Goal: Information Seeking & Learning: Learn about a topic

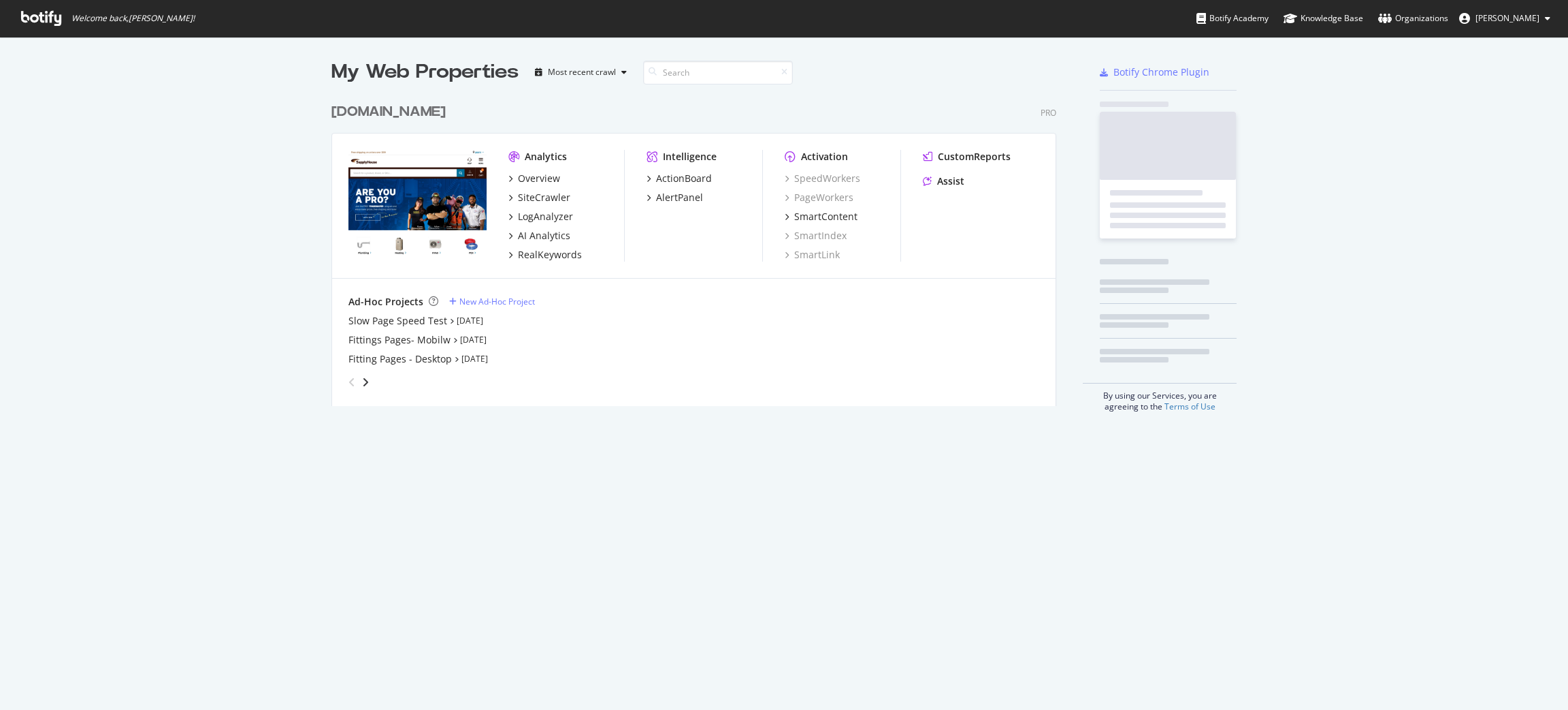
scroll to position [694, 1555]
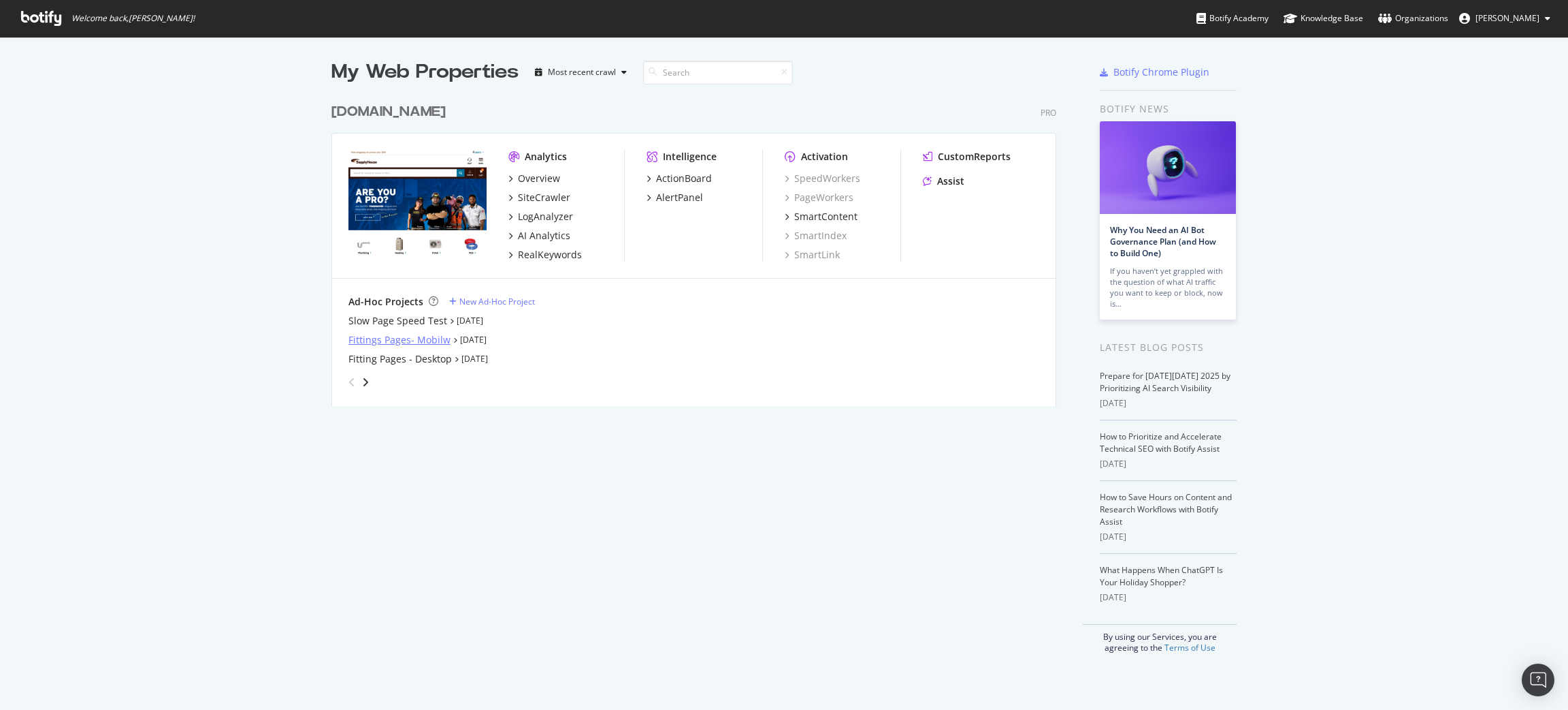
click at [436, 338] on div "Fittings Pages- Mobilw" at bounding box center [399, 339] width 102 height 13
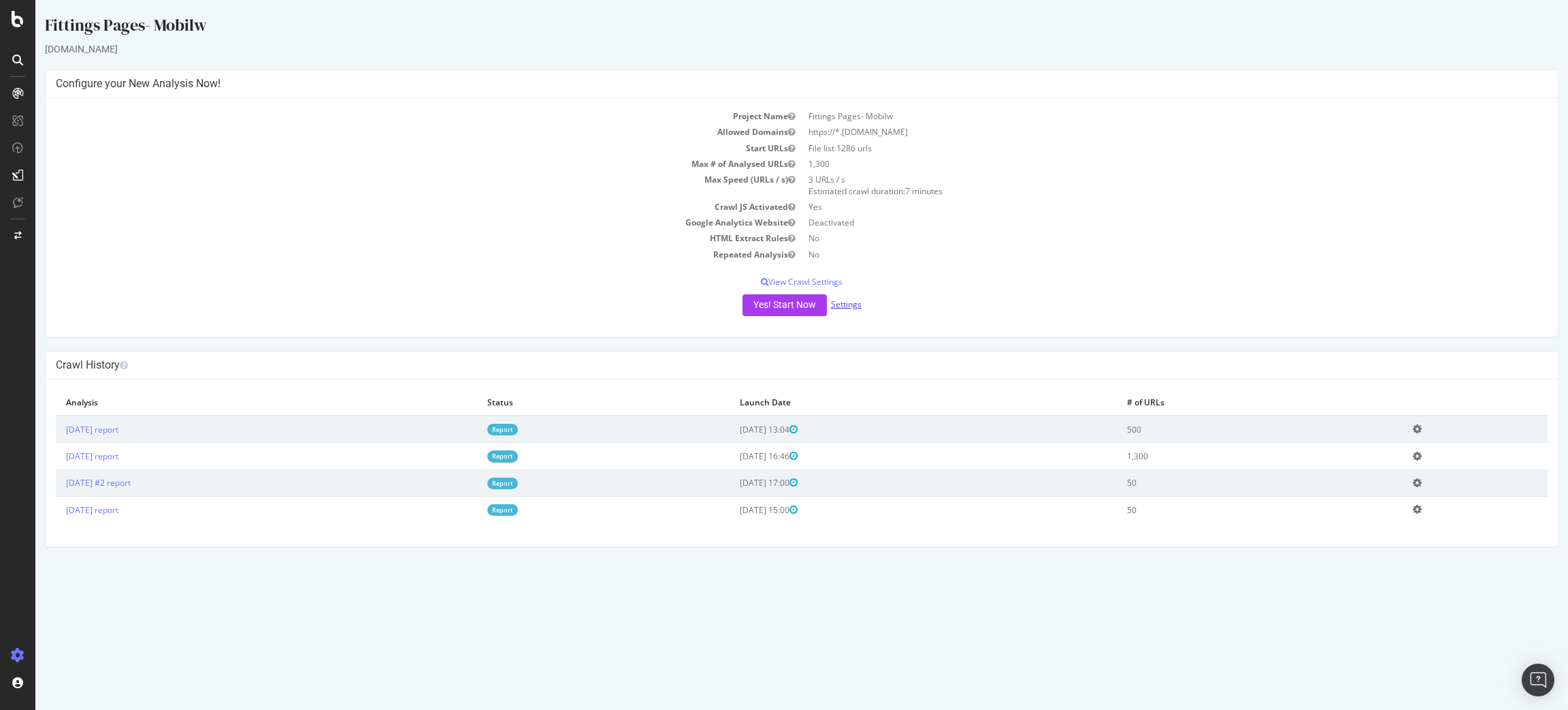
click at [858, 300] on link "Settings" at bounding box center [846, 304] width 31 height 12
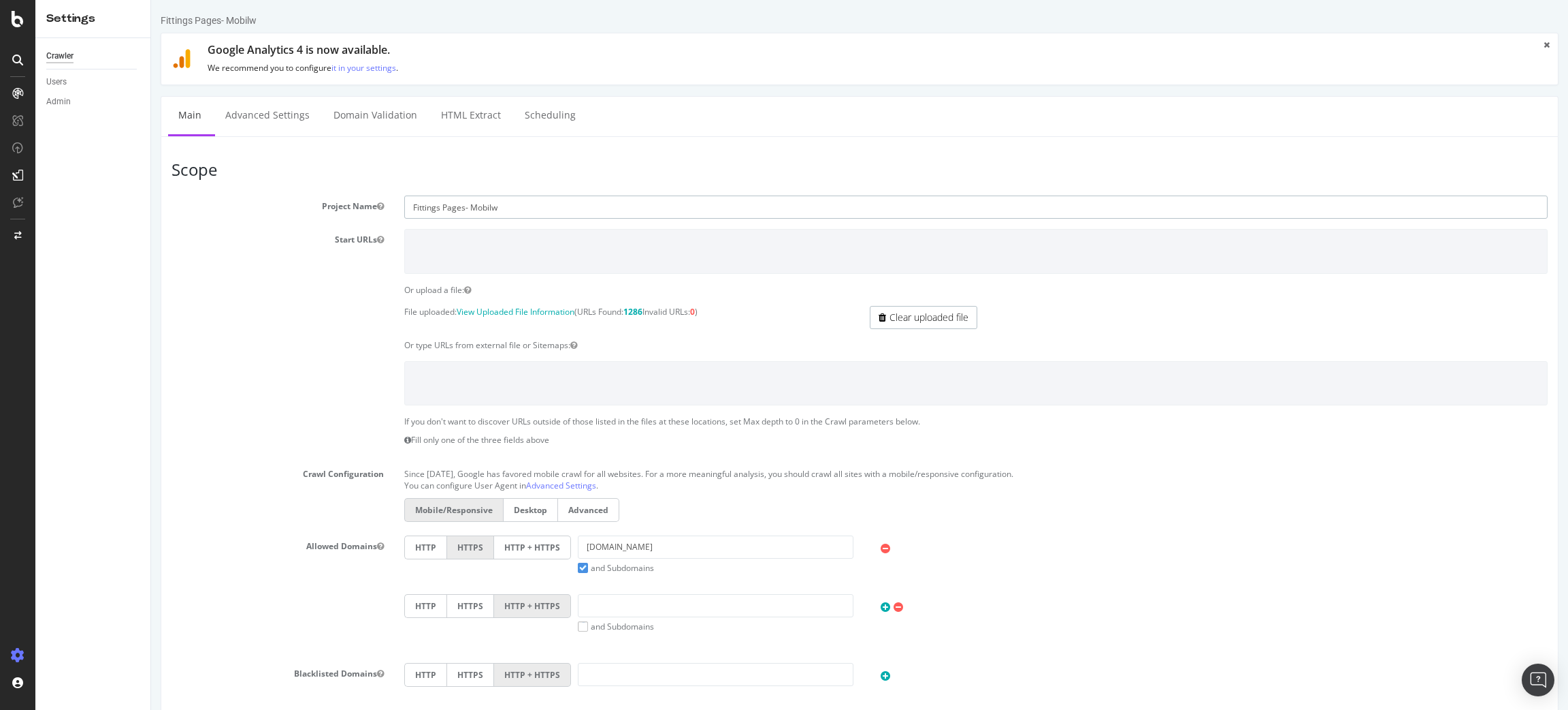
click at [529, 208] on input "Fittings Pages- Mobilw" at bounding box center [976, 207] width 1143 height 23
type input "Fittings Pages- Mobil"
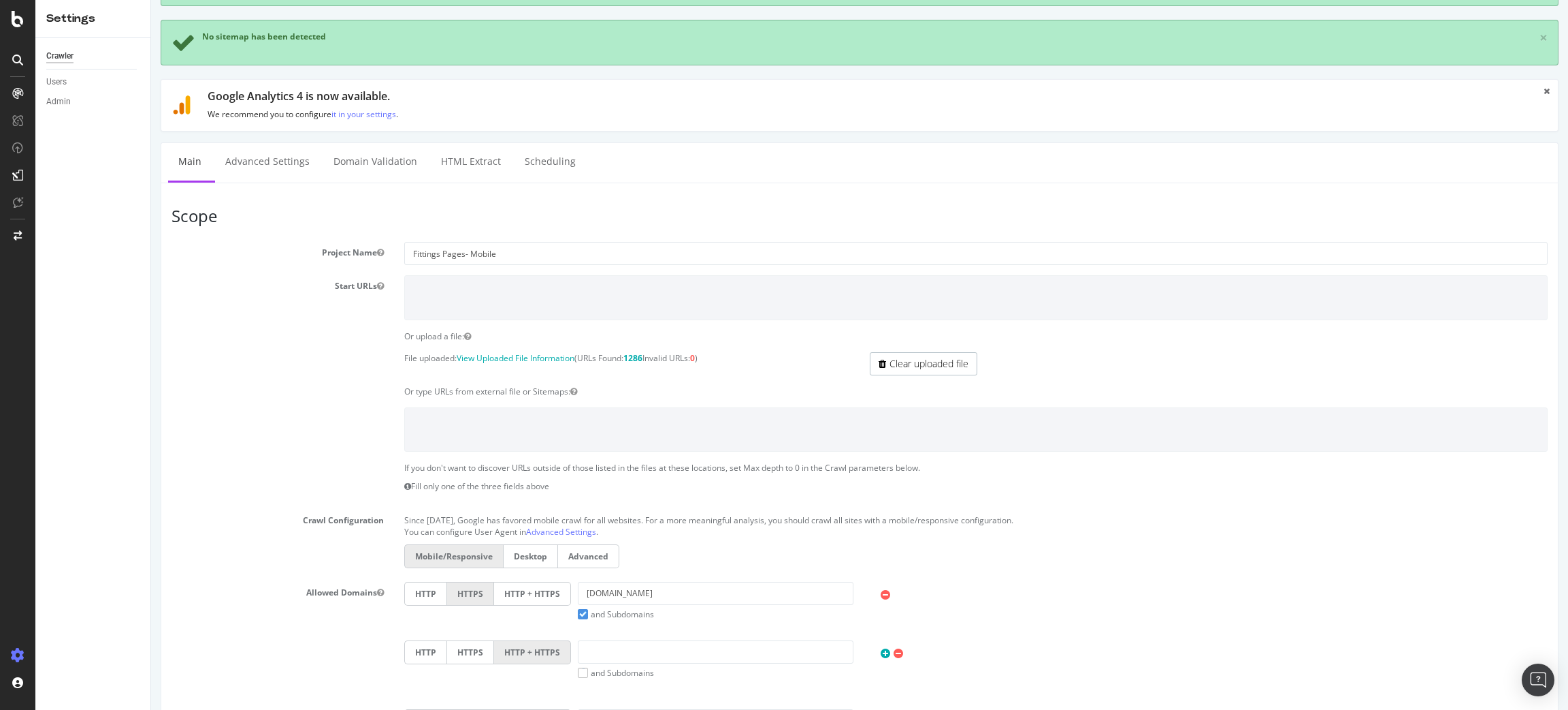
scroll to position [73, 0]
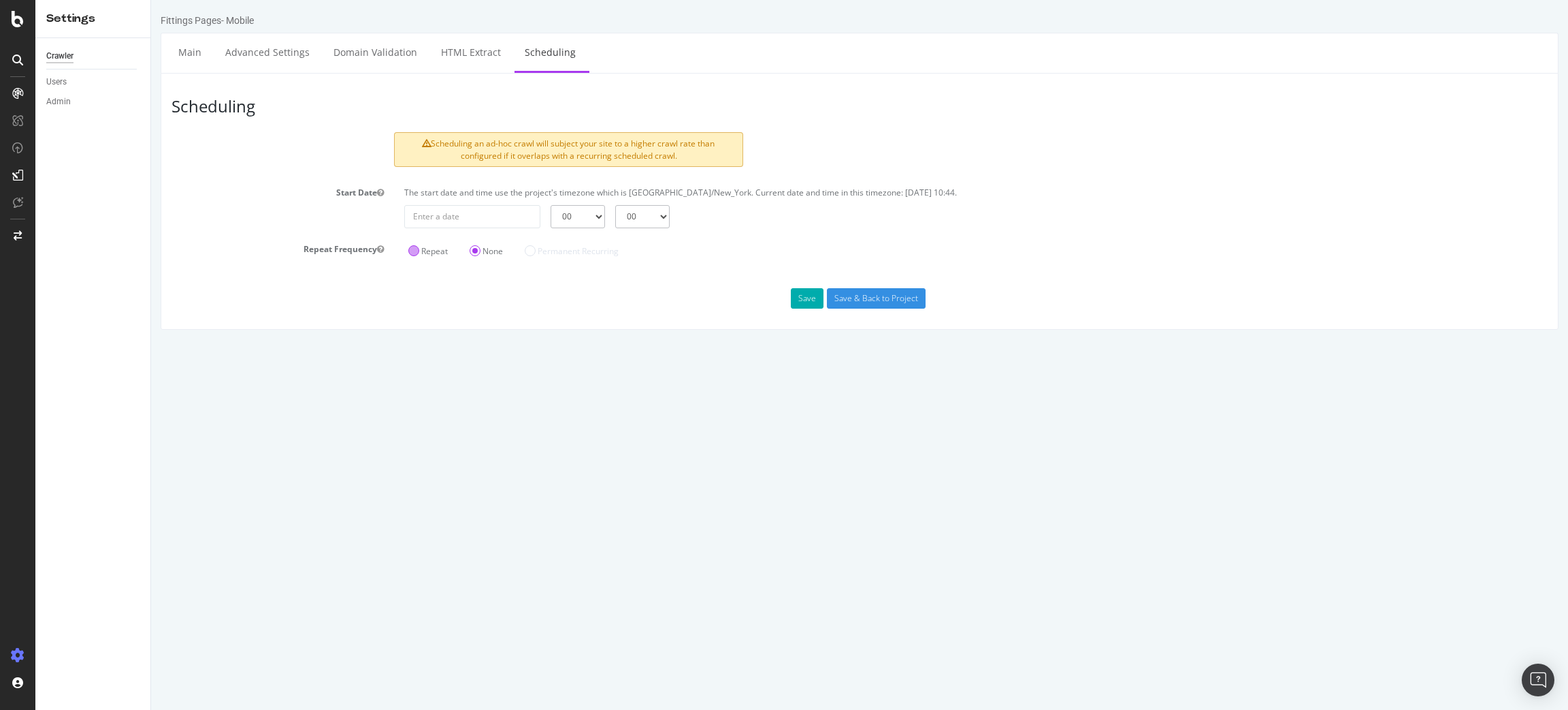
click at [427, 258] on div "Repeat" at bounding box center [428, 249] width 48 height 22
type input "2025-10-10"
click at [472, 219] on input "2025-10-10" at bounding box center [473, 217] width 136 height 23
click at [573, 305] on td "10" at bounding box center [579, 309] width 28 height 20
click at [587, 208] on select "00 01 02 03 04 05 06 07 08 09 10 11 12 13 14 15 16 17 18 19 20 21 22 23" at bounding box center [578, 217] width 55 height 23
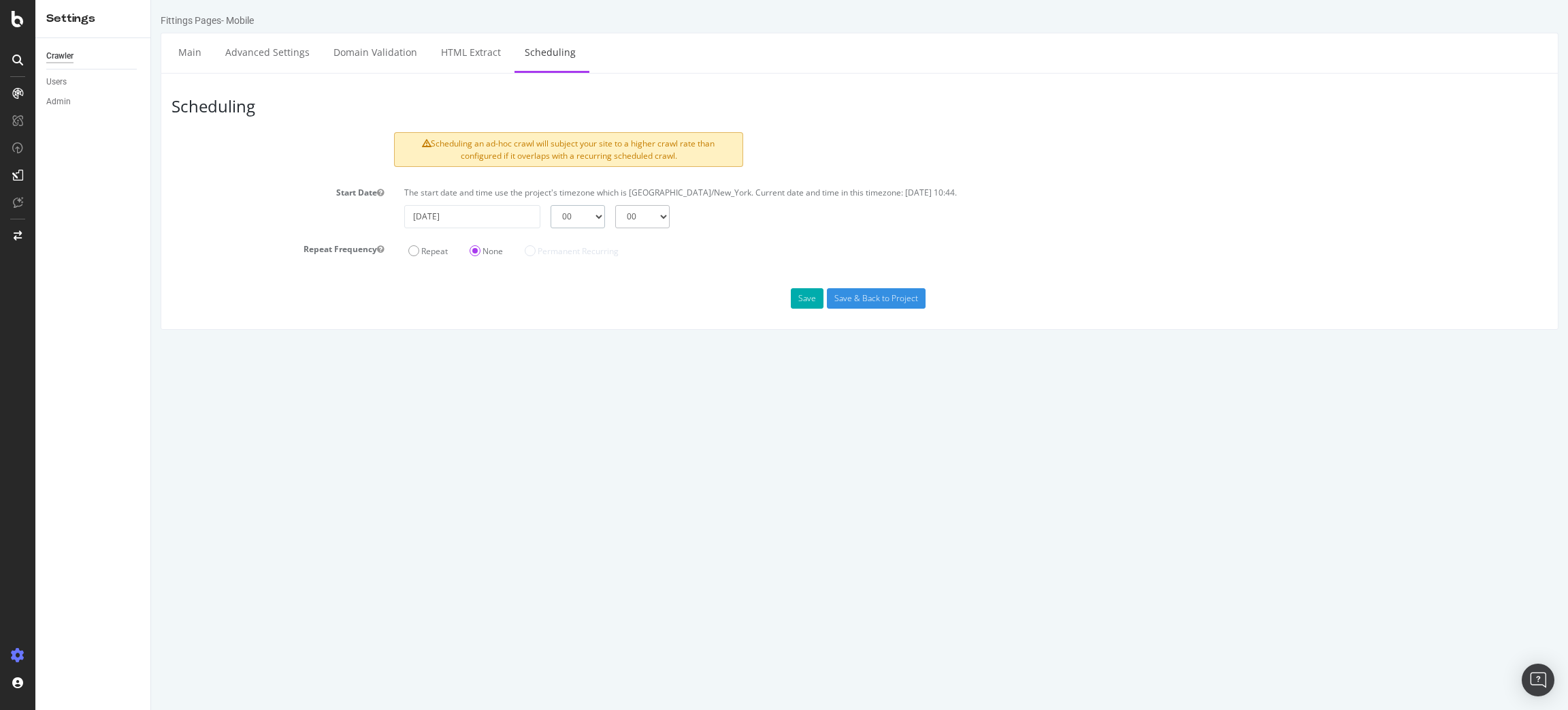
select select "12"
click at [550, 205] on select "00 01 02 03 04 05 06 07 08 09 10 11 12 13 14 15 16 17 18 19 20 21 22 23" at bounding box center [578, 217] width 55 height 23
click at [409, 256] on label "Repeat" at bounding box center [428, 251] width 40 height 12
click at [151, 0] on input "Repeat" at bounding box center [151, 0] width 0 height 0
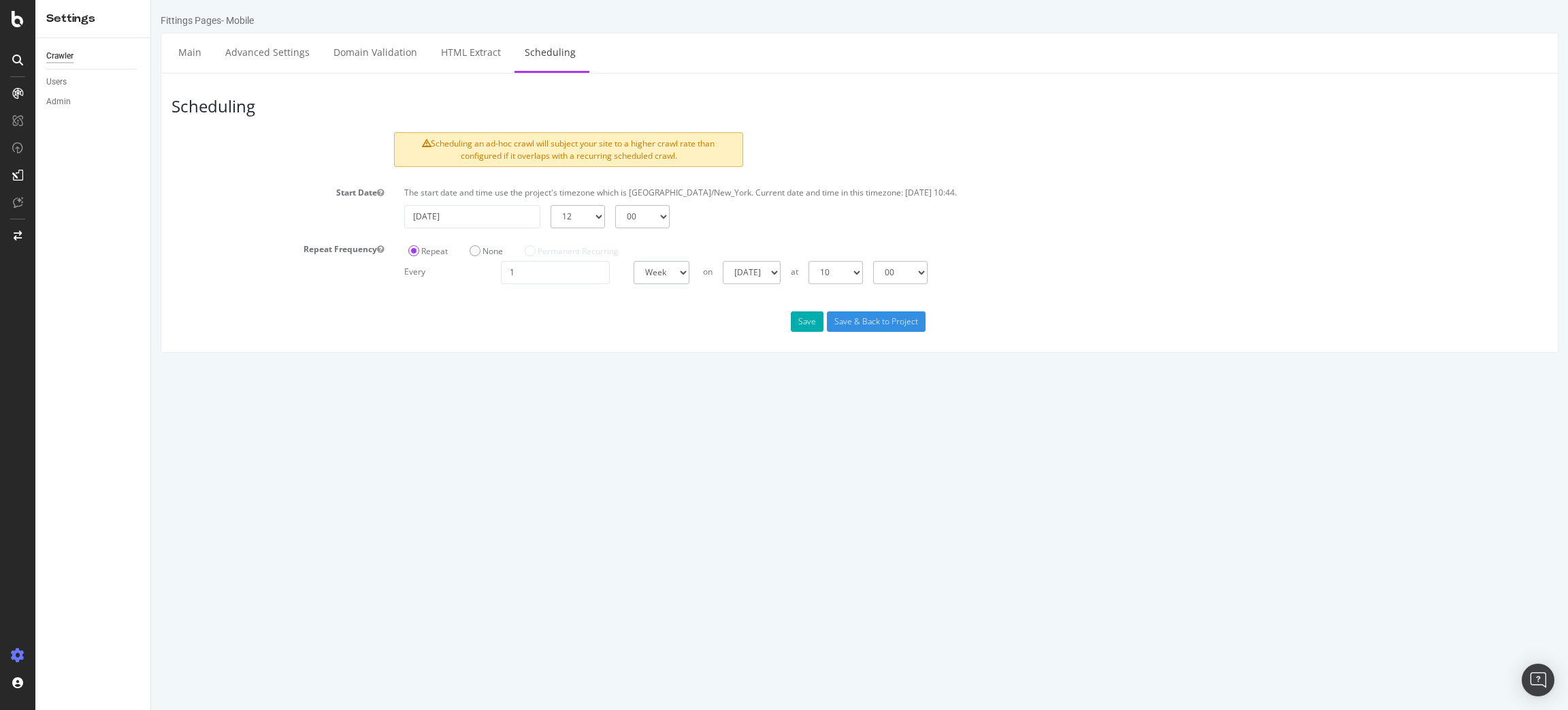
click at [689, 270] on select "Day Week Month" at bounding box center [661, 273] width 56 height 23
click at [667, 275] on select "Day Week Month" at bounding box center [661, 273] width 56 height 23
click at [543, 323] on div "Save Save & Back to Project" at bounding box center [859, 321] width 1397 height 20
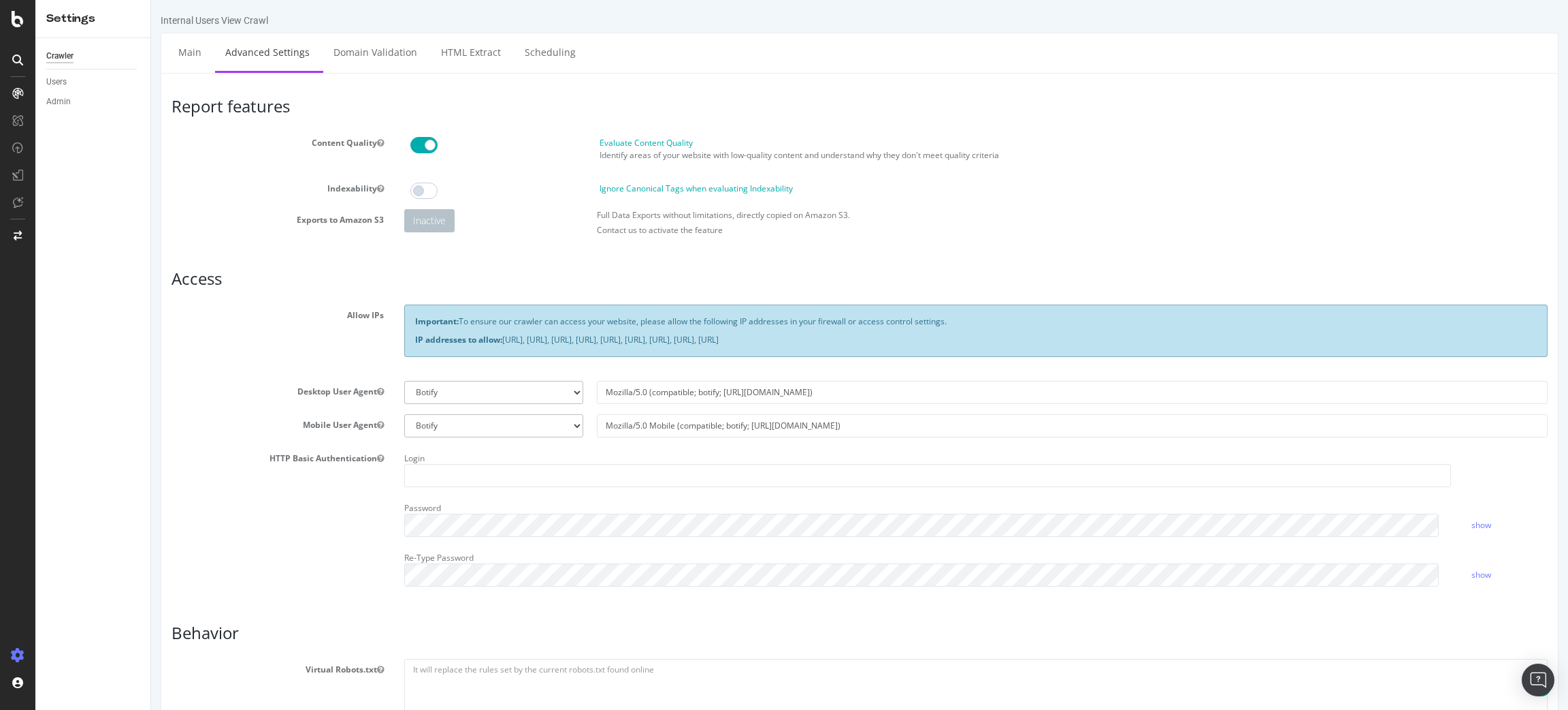
scroll to position [260, 0]
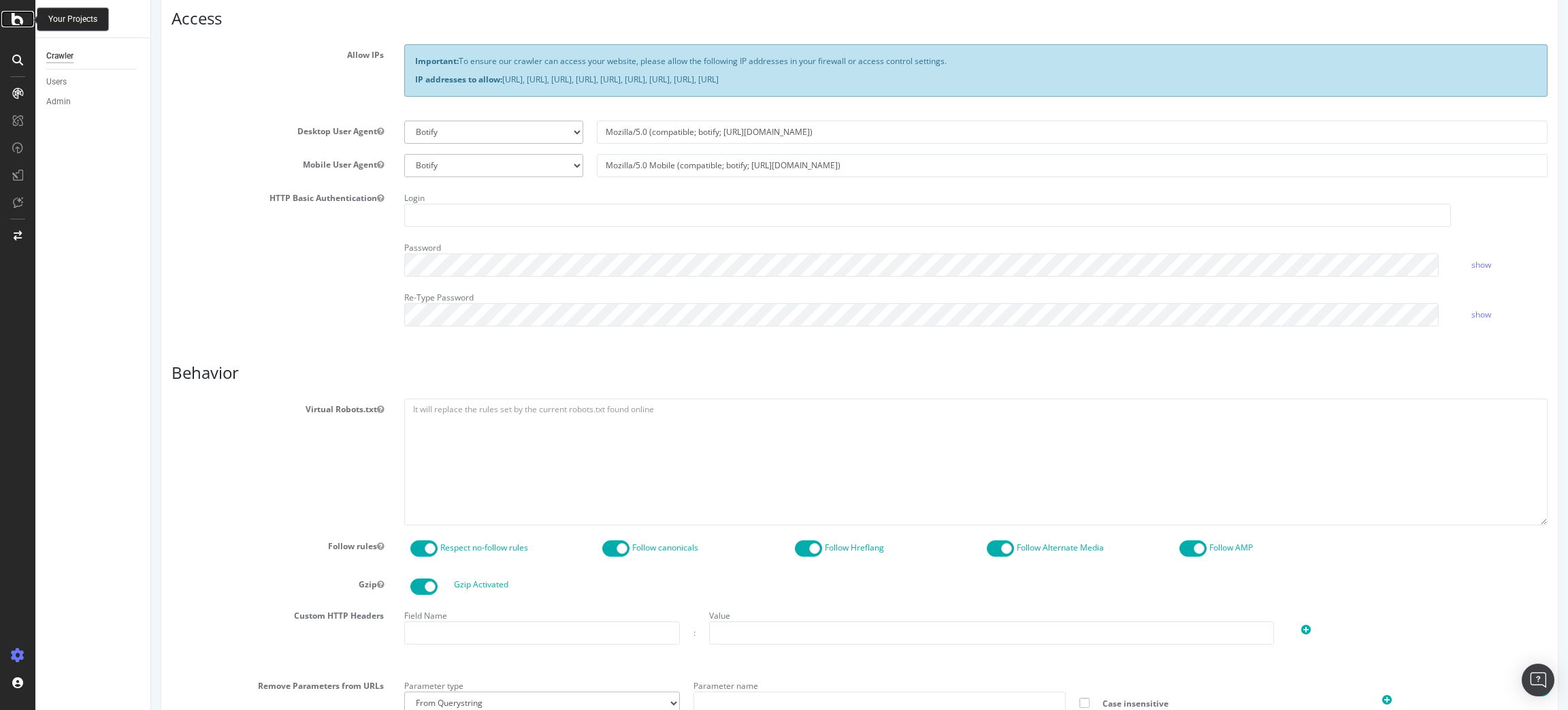
click at [16, 20] on icon at bounding box center [18, 19] width 12 height 16
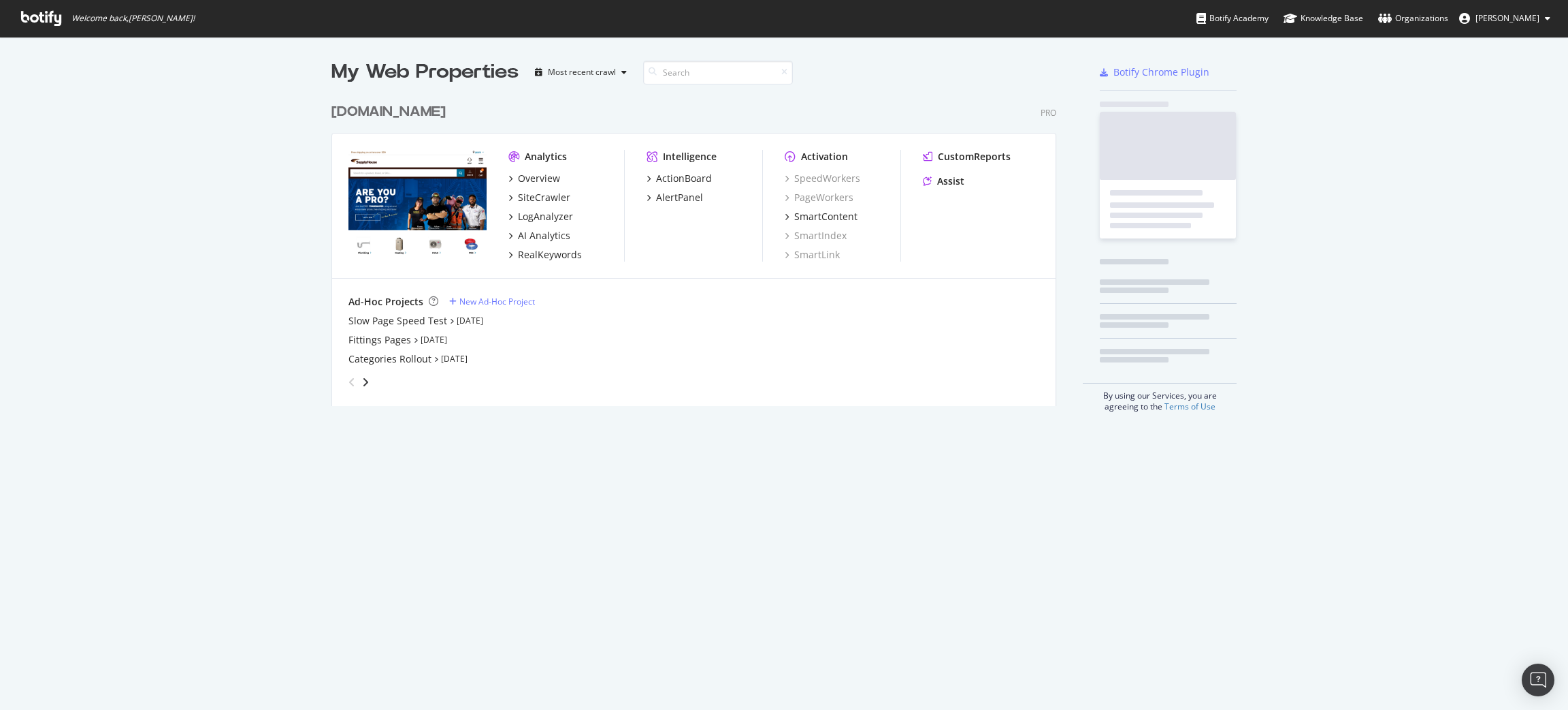
scroll to position [694, 1555]
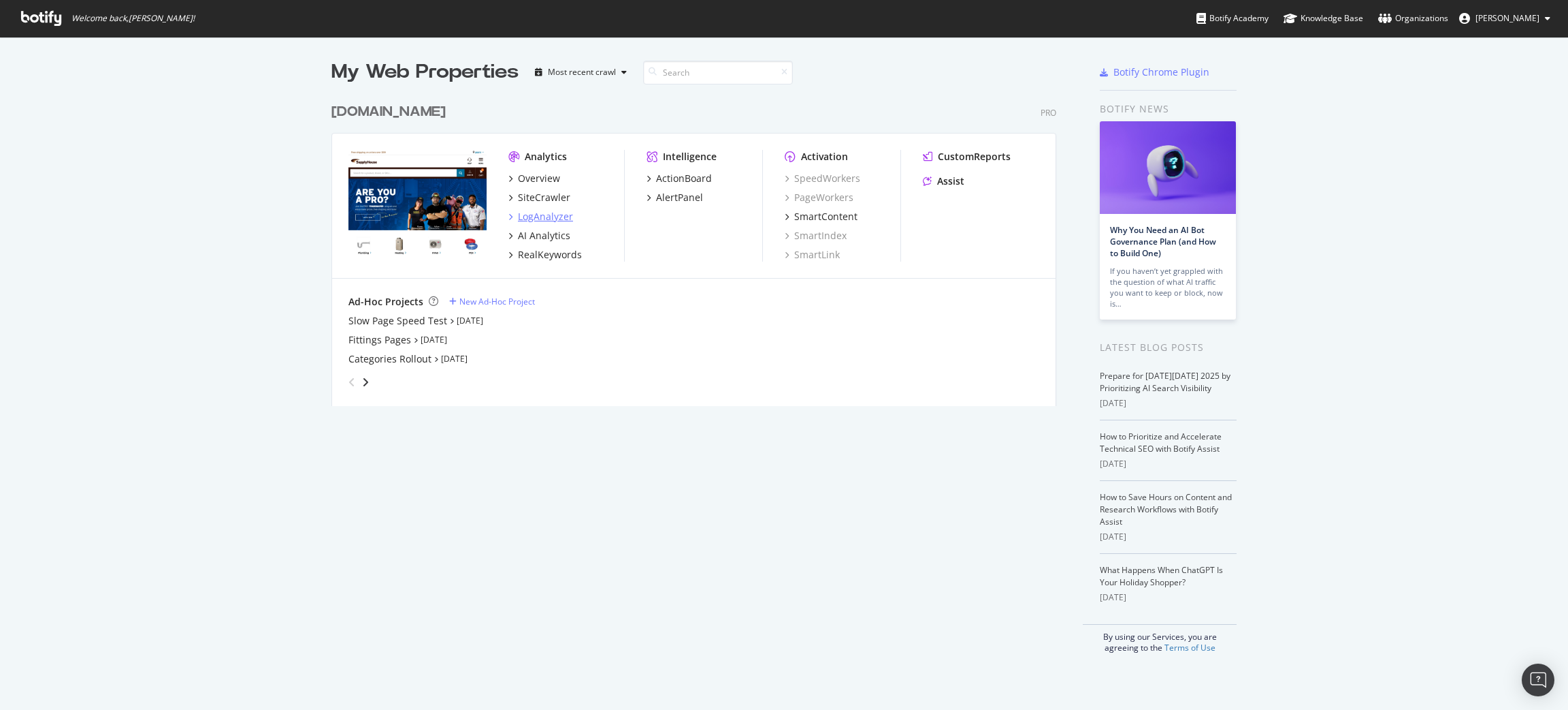
click at [555, 217] on div "LogAnalyzer" at bounding box center [545, 216] width 55 height 13
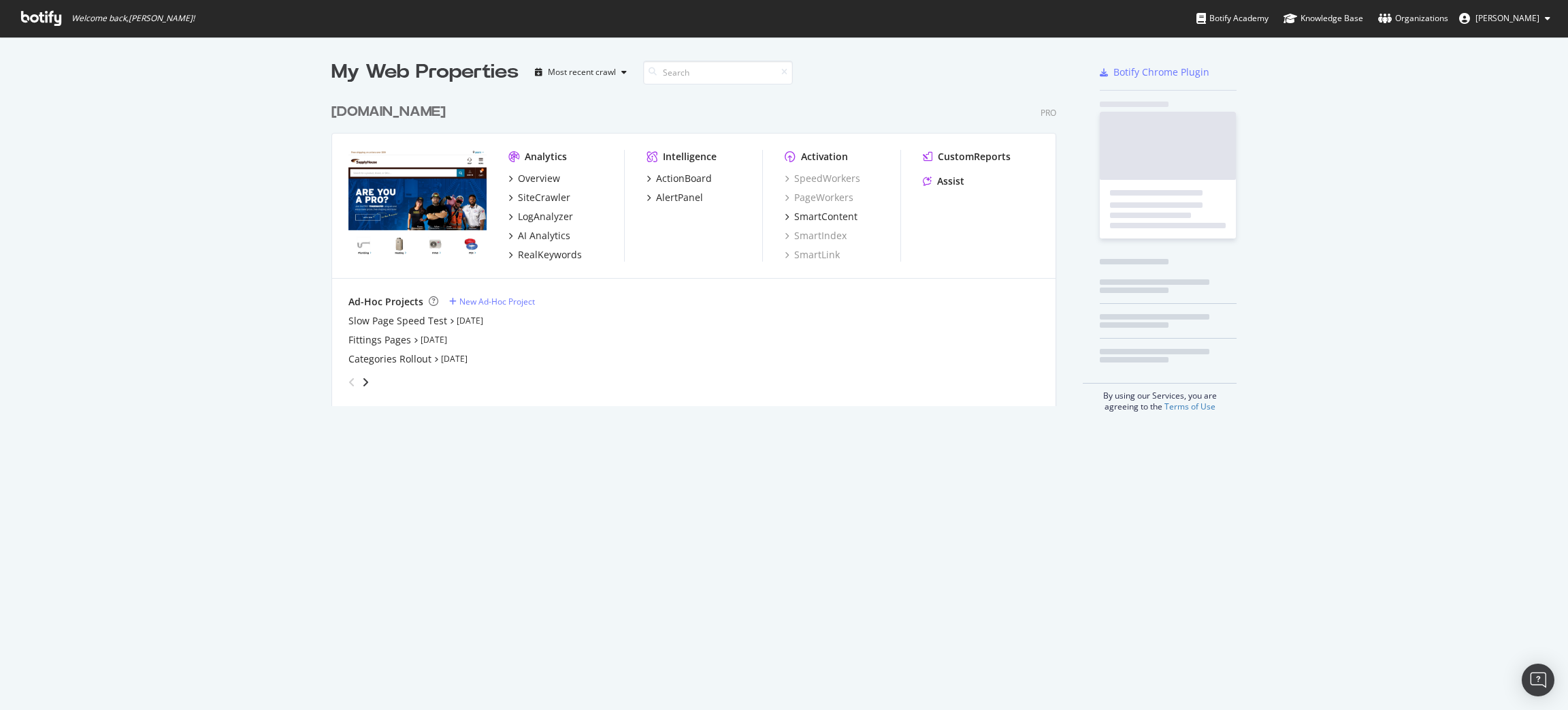
scroll to position [694, 1555]
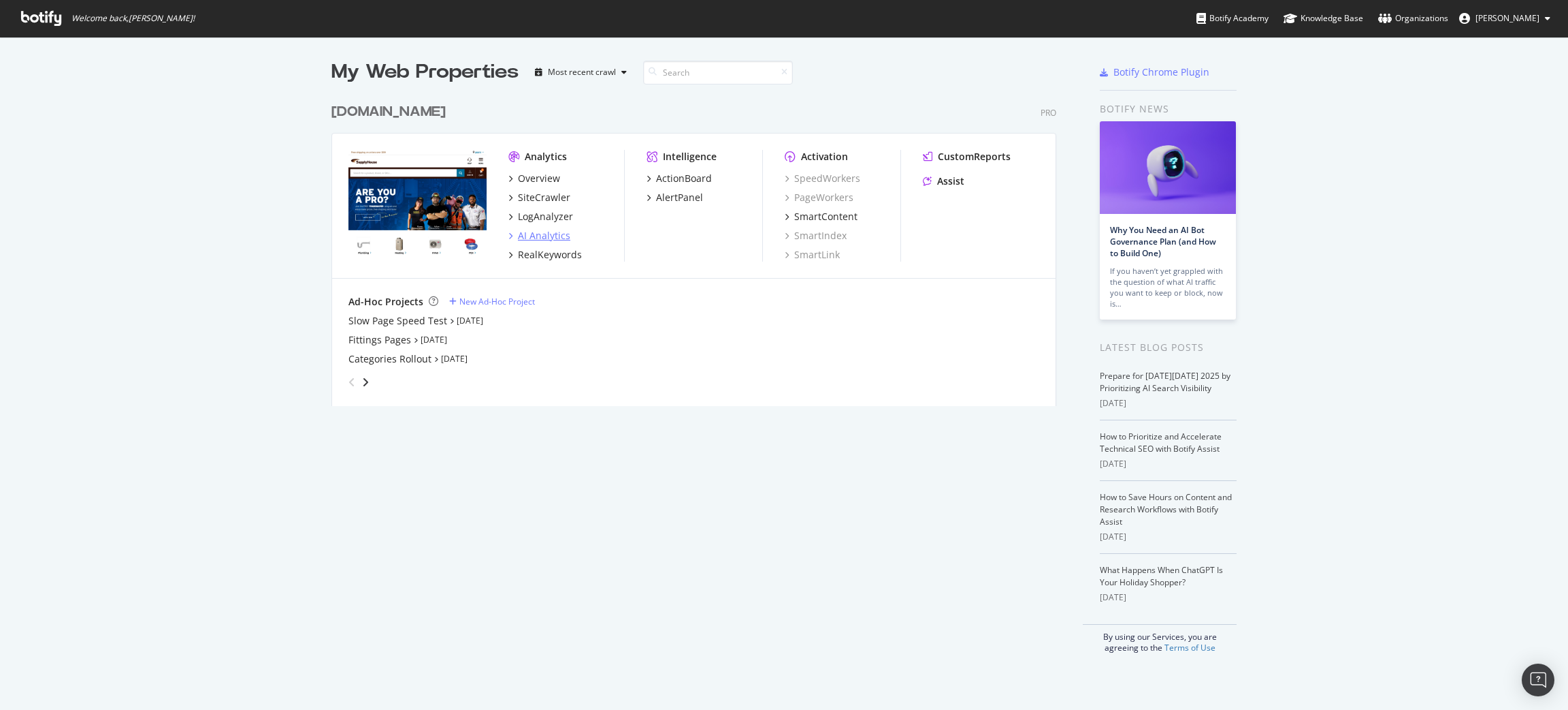
click at [554, 235] on div "AI Analytics" at bounding box center [543, 235] width 52 height 13
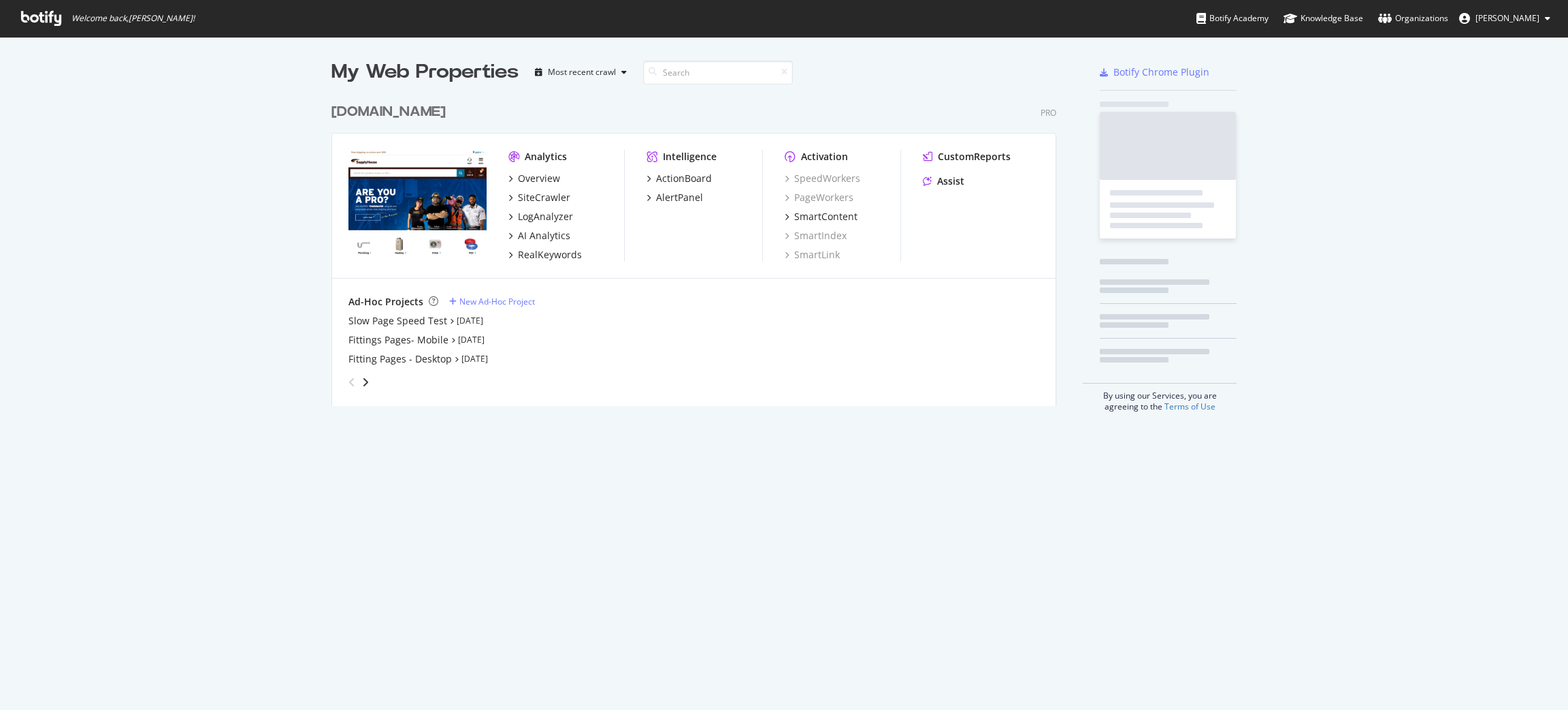
scroll to position [304, 729]
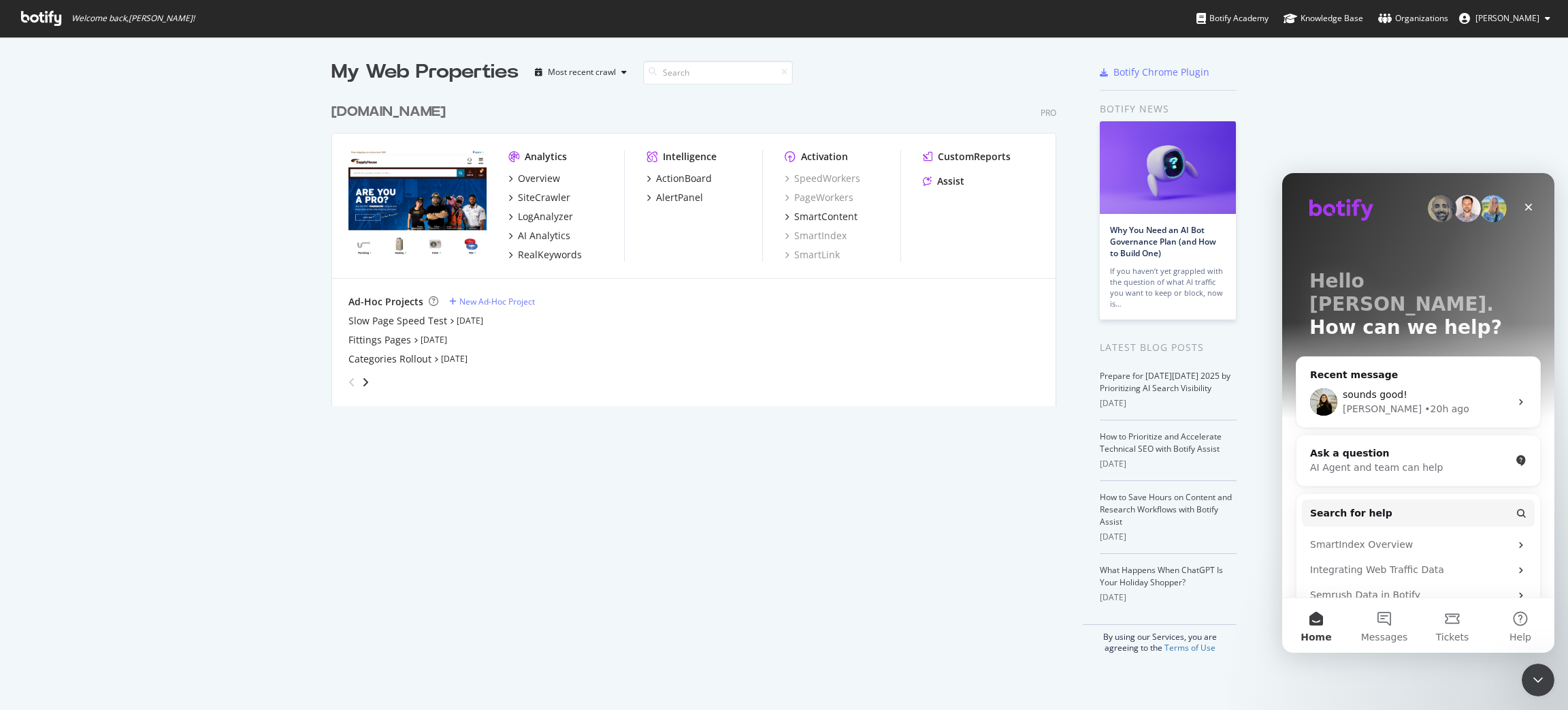
scroll to position [694, 1555]
click at [552, 260] on div "RealKeywords" at bounding box center [550, 254] width 64 height 13
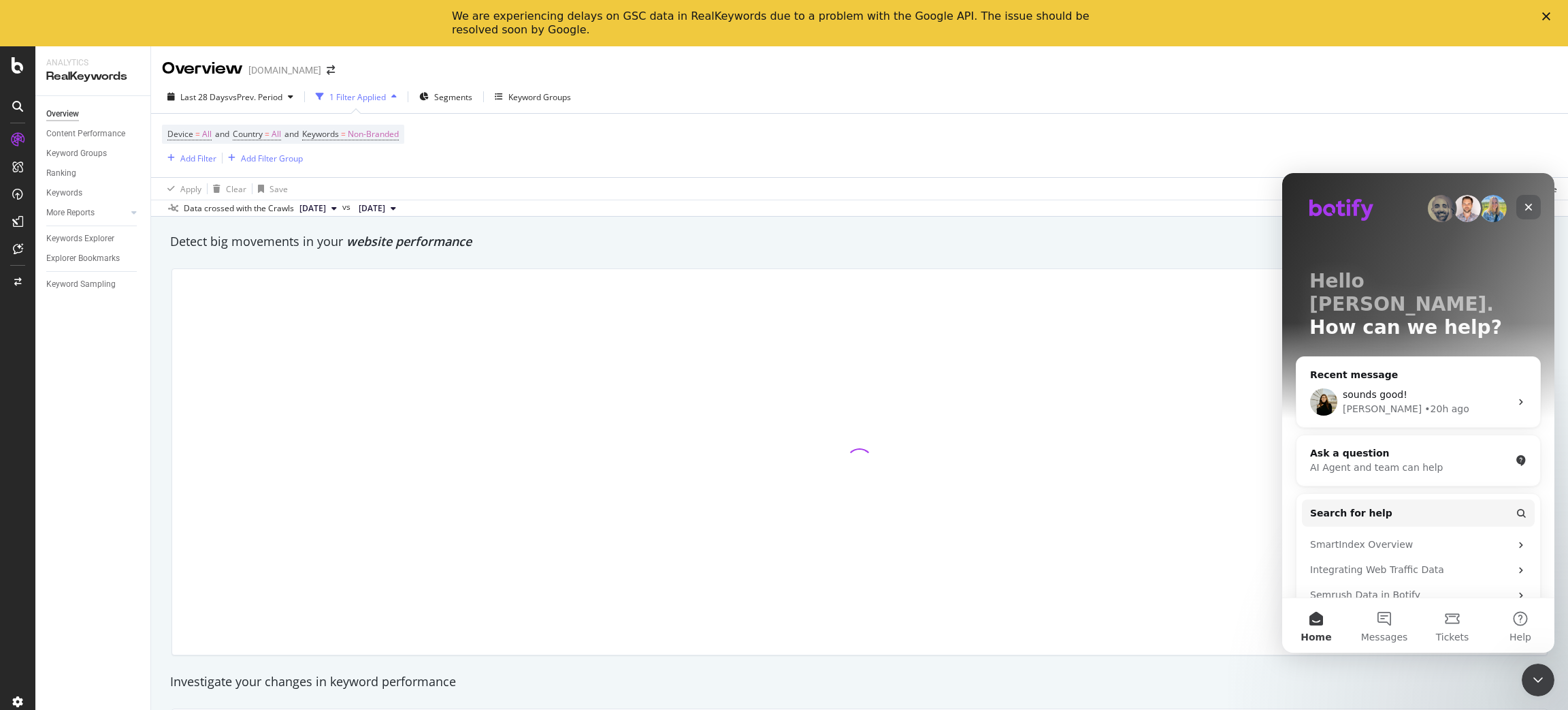
click at [1533, 211] on icon "Close" at bounding box center [1529, 207] width 11 height 11
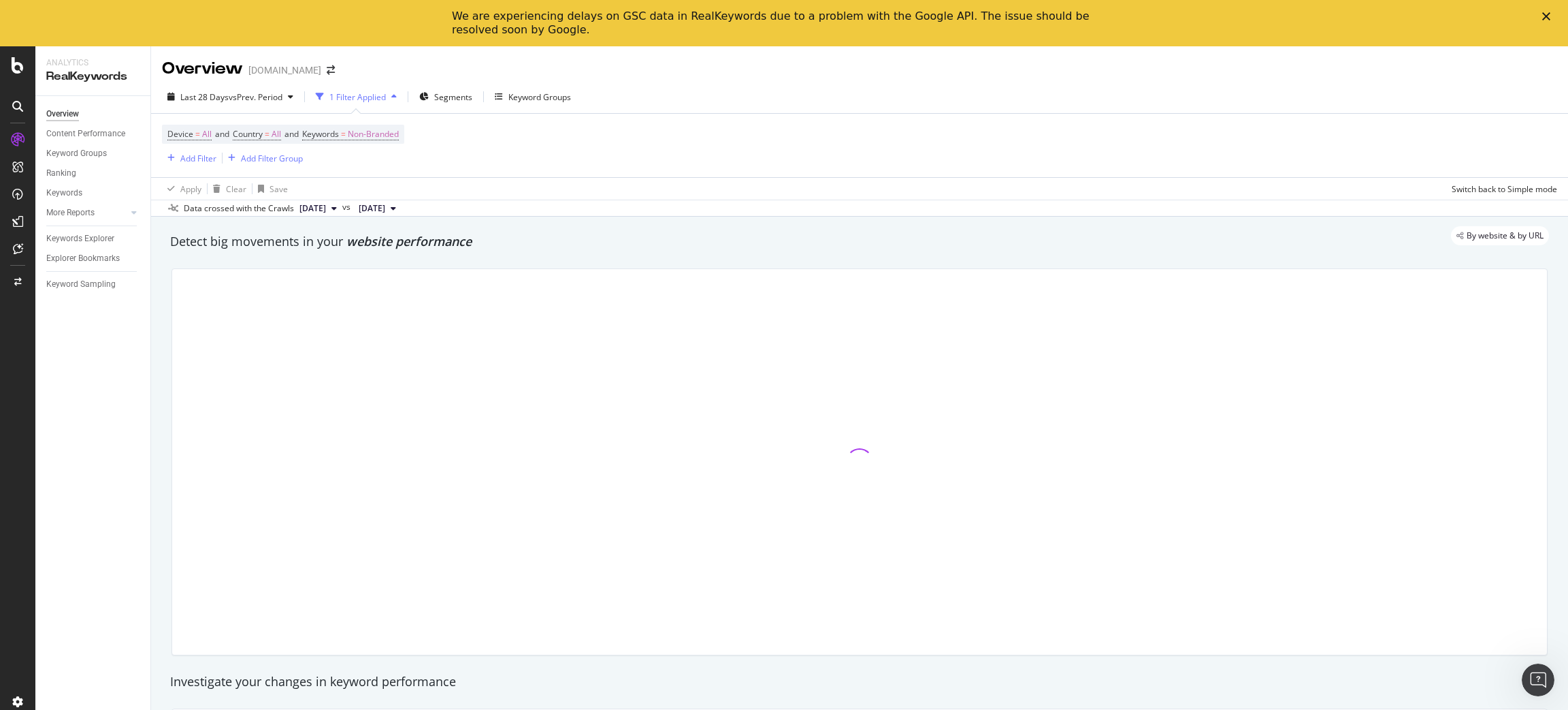
click at [1542, 18] on icon "Close" at bounding box center [1546, 16] width 8 height 8
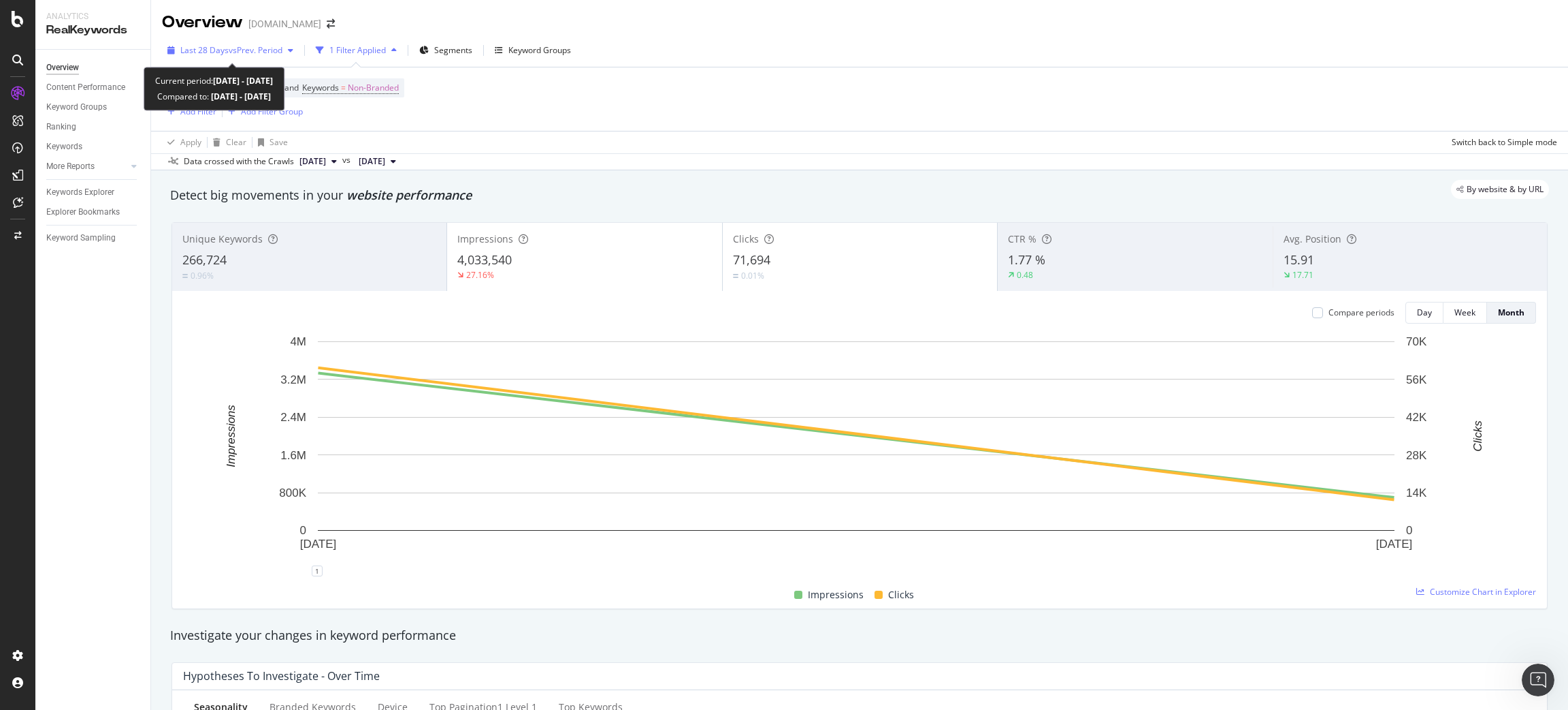
click at [250, 57] on div "Last 28 Days vs Prev. Period" at bounding box center [230, 50] width 137 height 20
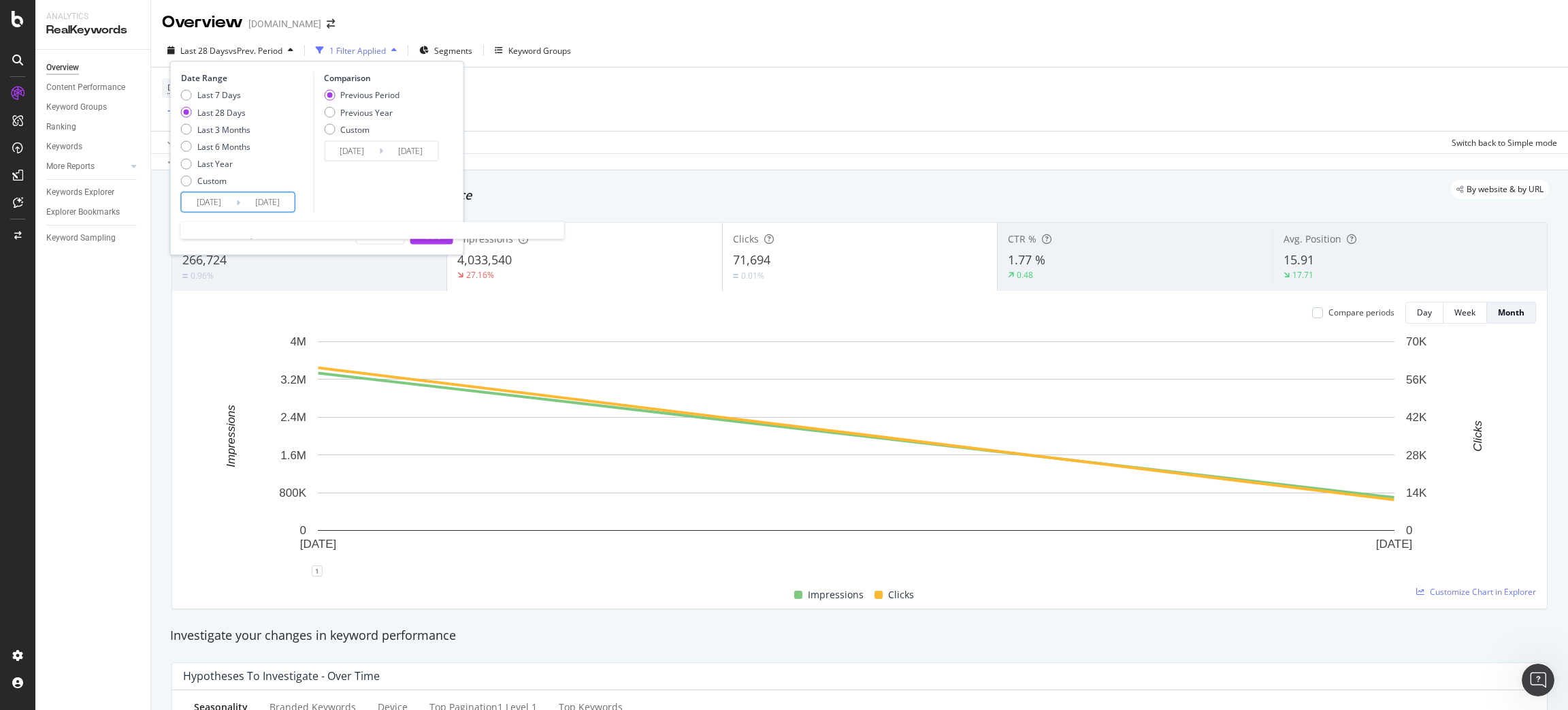
click at [194, 199] on input "2025/09/08" at bounding box center [209, 203] width 55 height 19
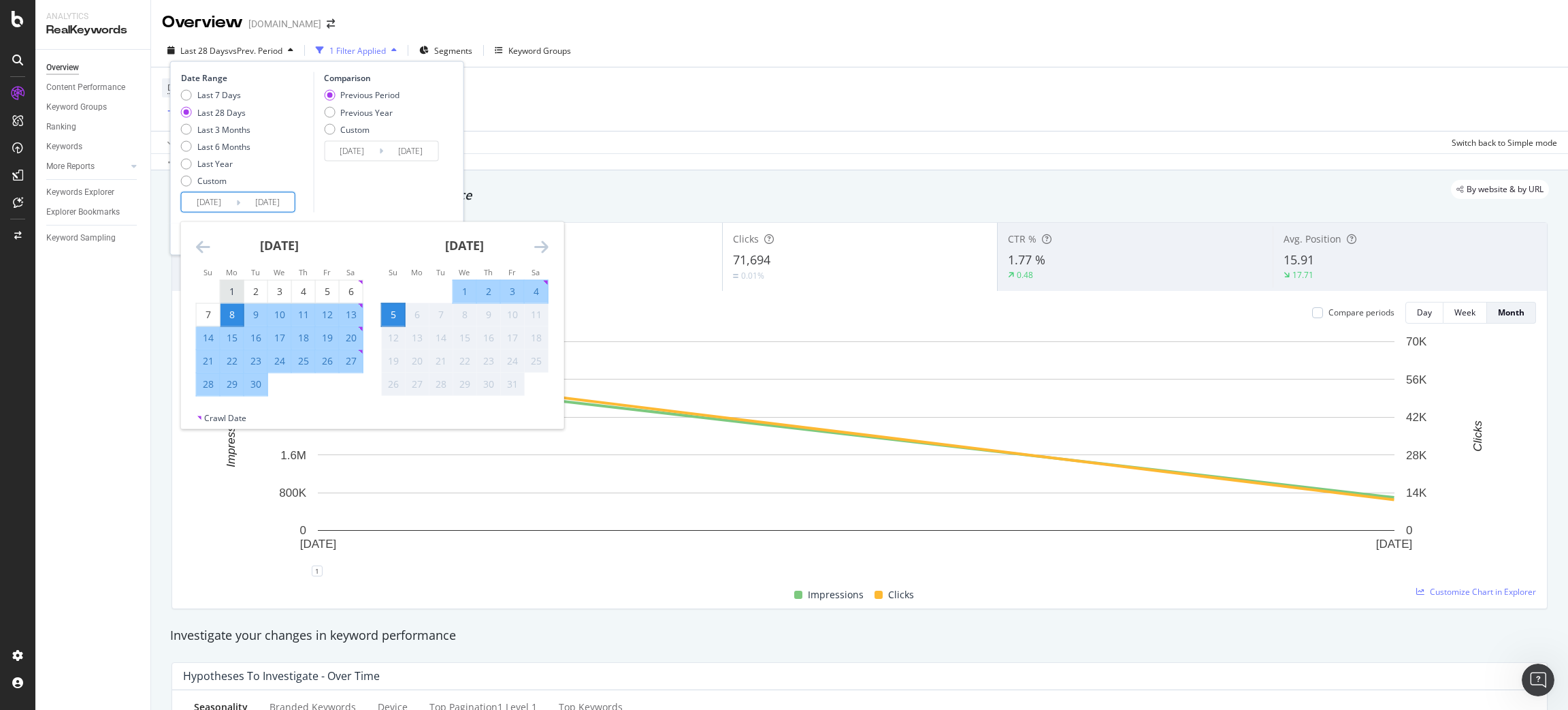
click at [224, 288] on div "1" at bounding box center [232, 291] width 23 height 13
type input "2025/09/01"
type input "2025/07/28"
type input "2025/08/31"
click at [249, 388] on div "30" at bounding box center [256, 383] width 23 height 13
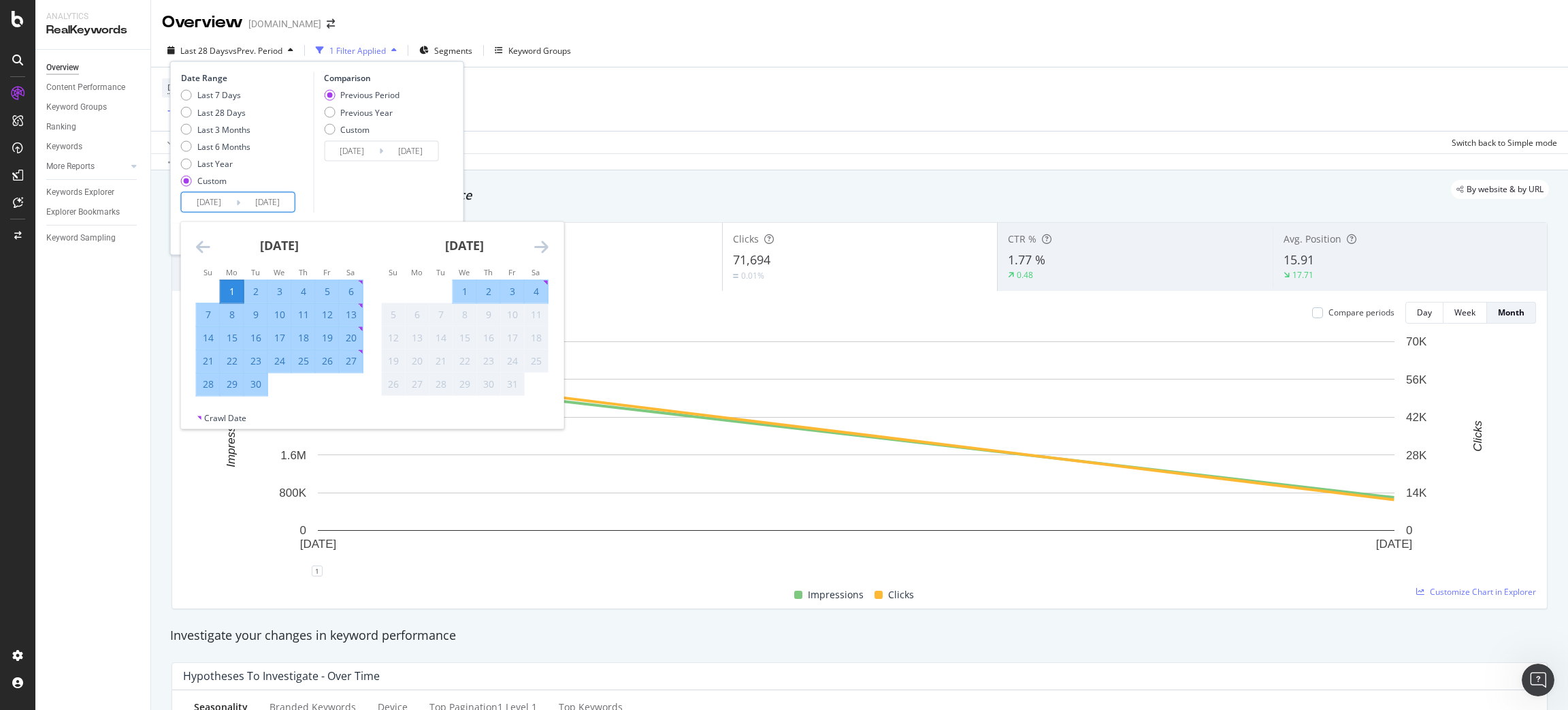
type input "2025/09/30"
type input "2025/08/02"
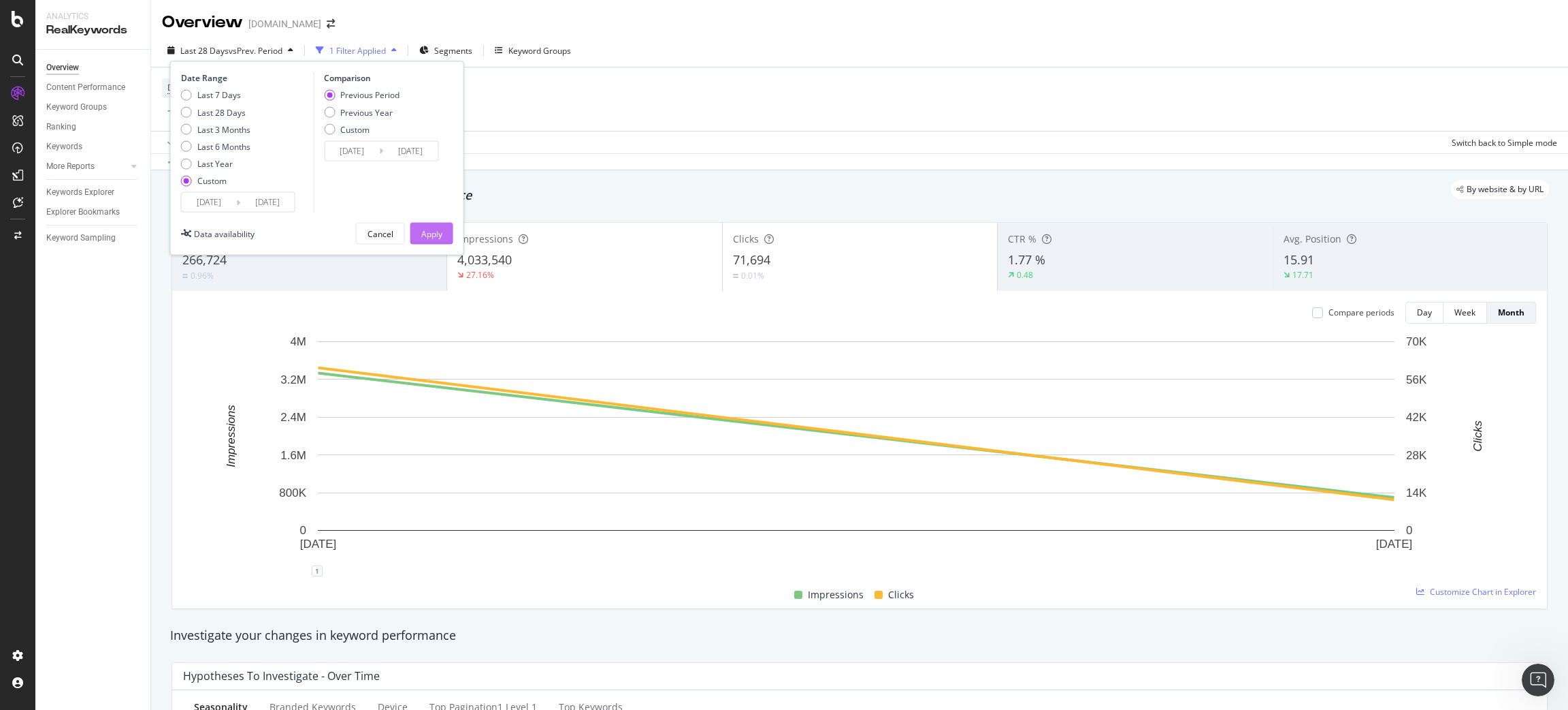
click at [426, 228] on div "Apply" at bounding box center [432, 233] width 21 height 12
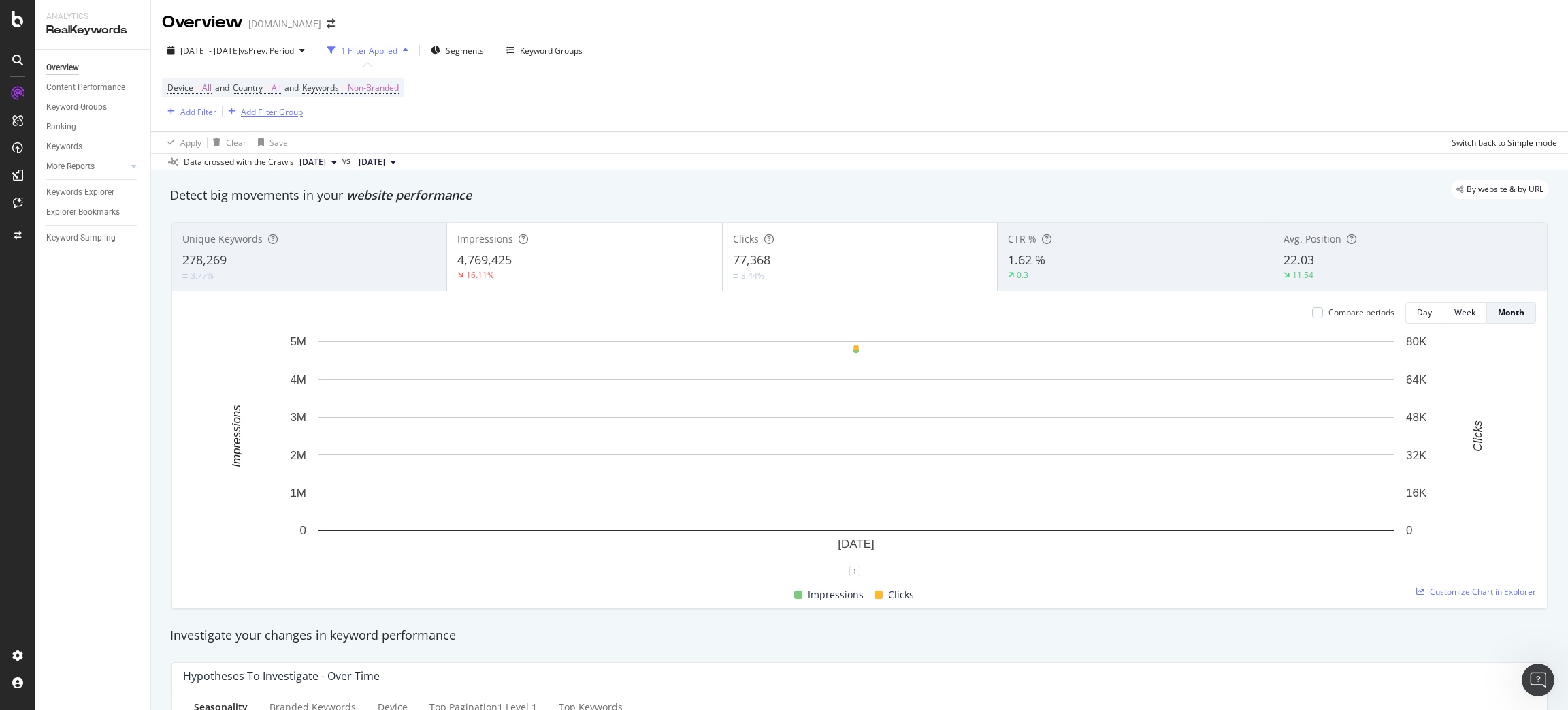
click at [287, 112] on div "Add Filter Group" at bounding box center [272, 112] width 62 height 12
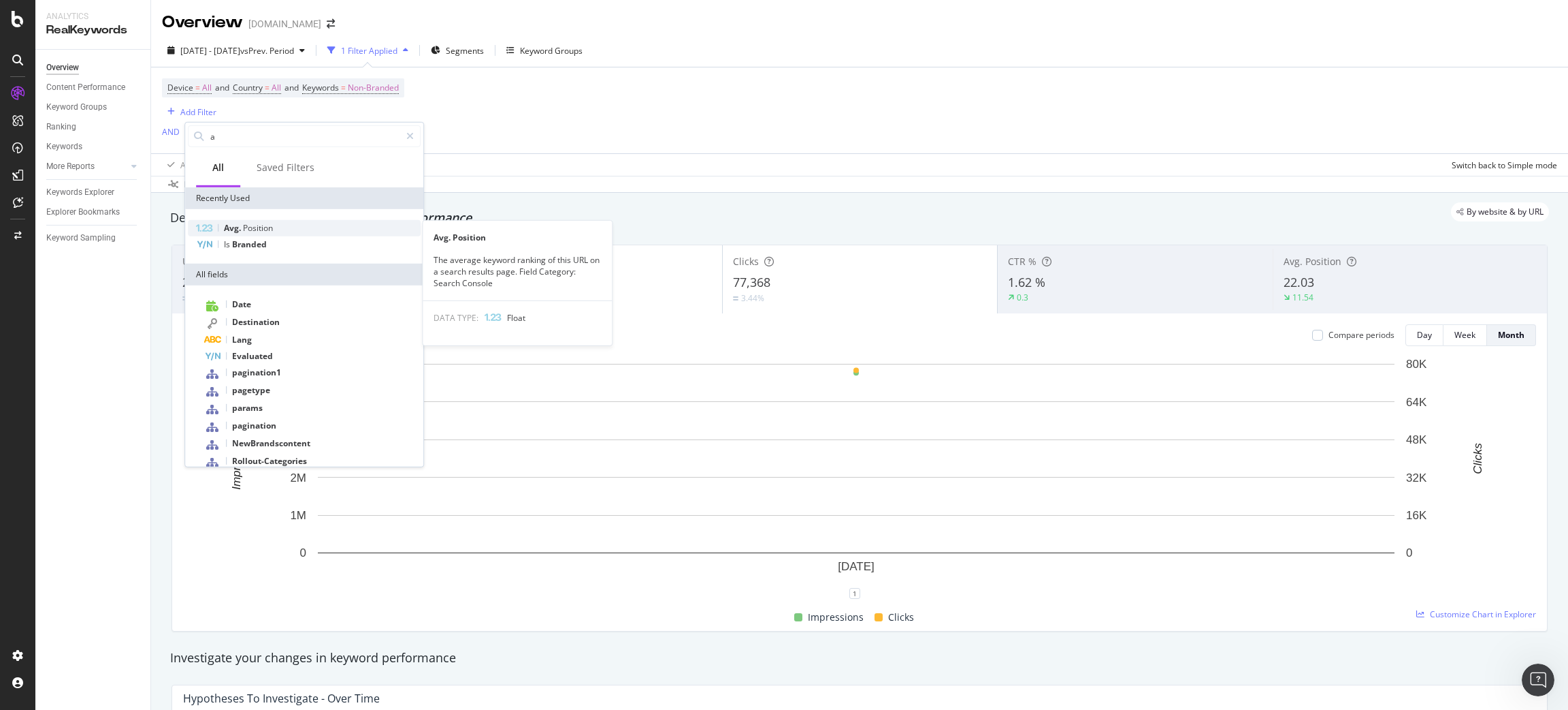
type input "a"
click at [280, 223] on div "Avg. Position" at bounding box center [304, 228] width 233 height 16
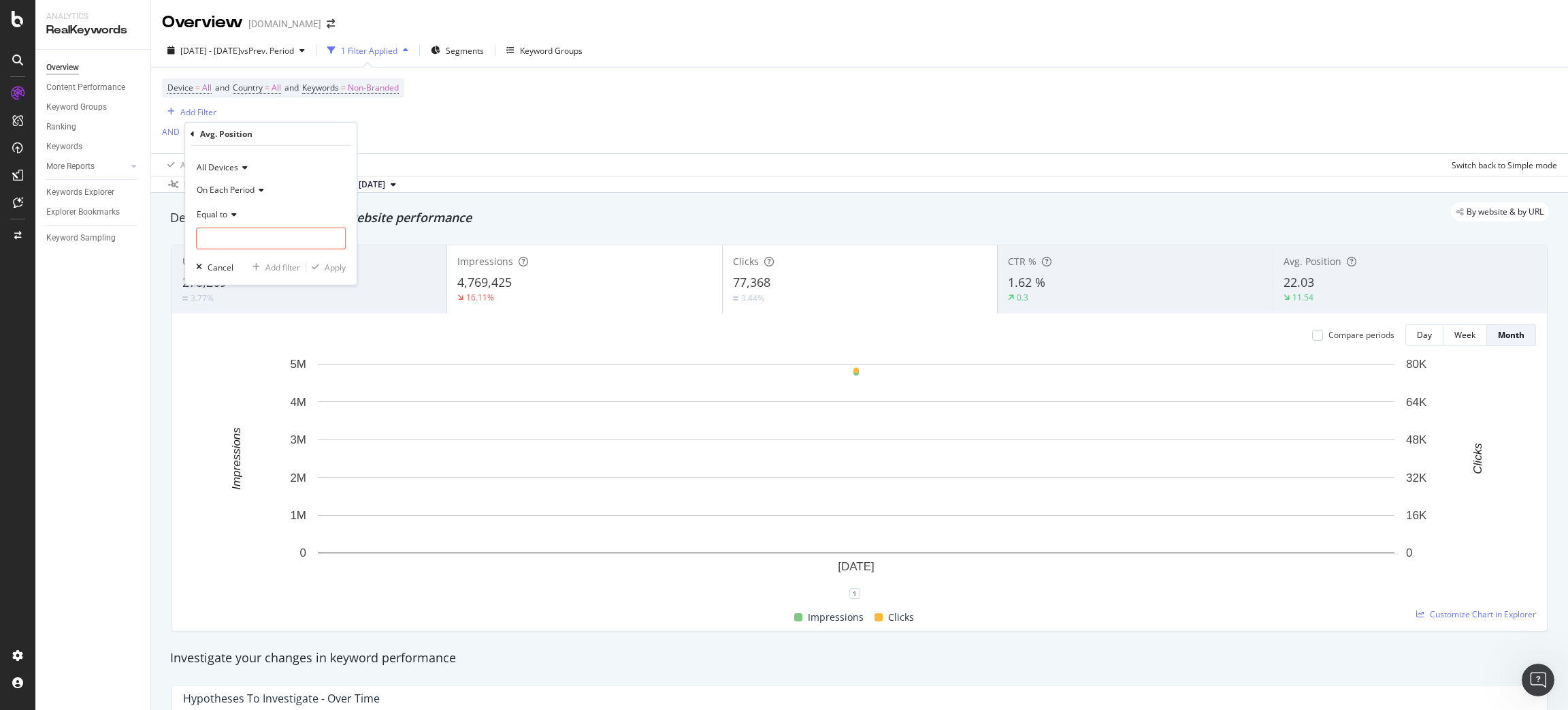
click at [242, 197] on div "On Each Period" at bounding box center [271, 189] width 150 height 22
click at [270, 235] on span "On Current Period" at bounding box center [237, 234] width 69 height 12
click at [273, 232] on input "number" at bounding box center [271, 238] width 150 height 22
click at [219, 214] on span "Equal to" at bounding box center [211, 213] width 31 height 12
click at [249, 353] on div "Between" at bounding box center [272, 348] width 146 height 18
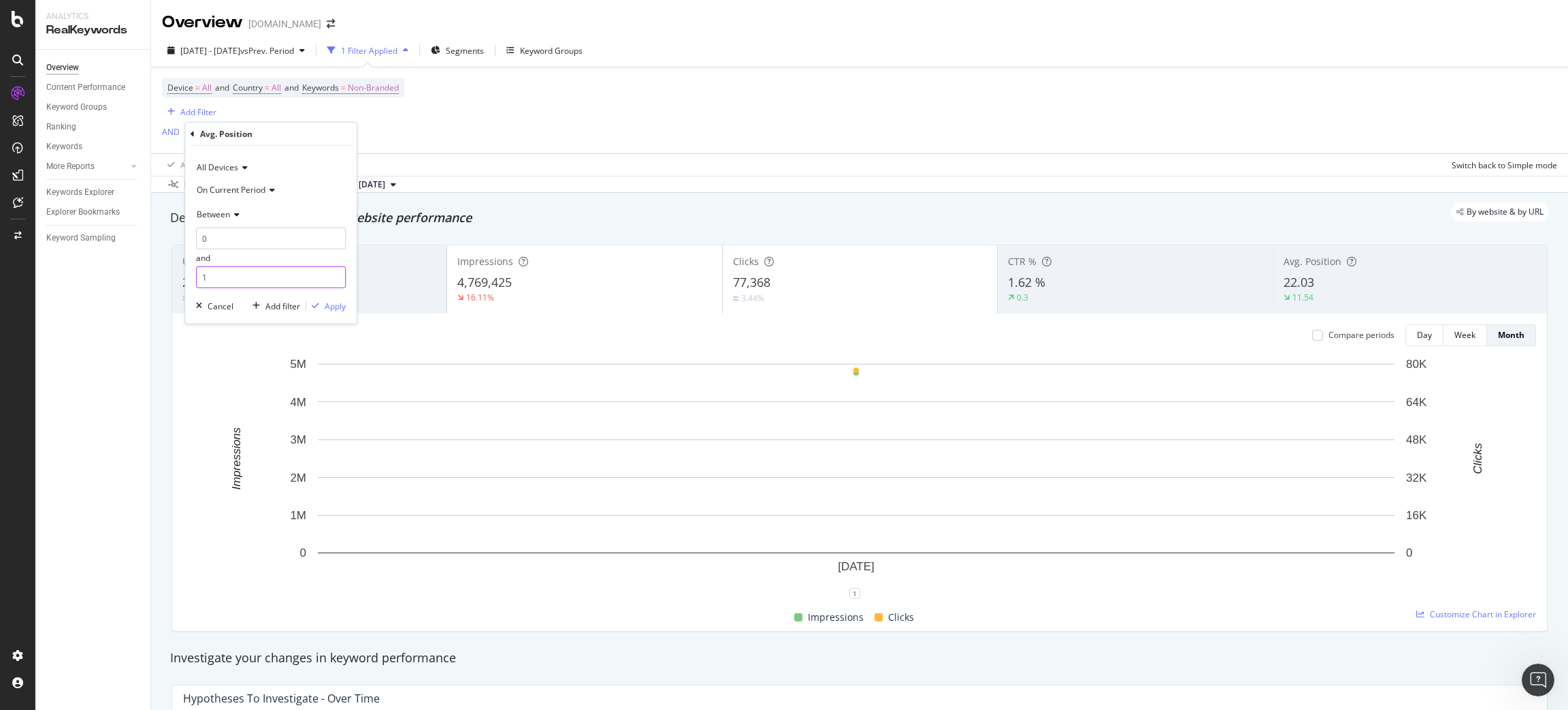
click at [246, 271] on input "1" at bounding box center [271, 277] width 150 height 22
type input "3"
click at [325, 311] on div "Apply" at bounding box center [335, 305] width 21 height 12
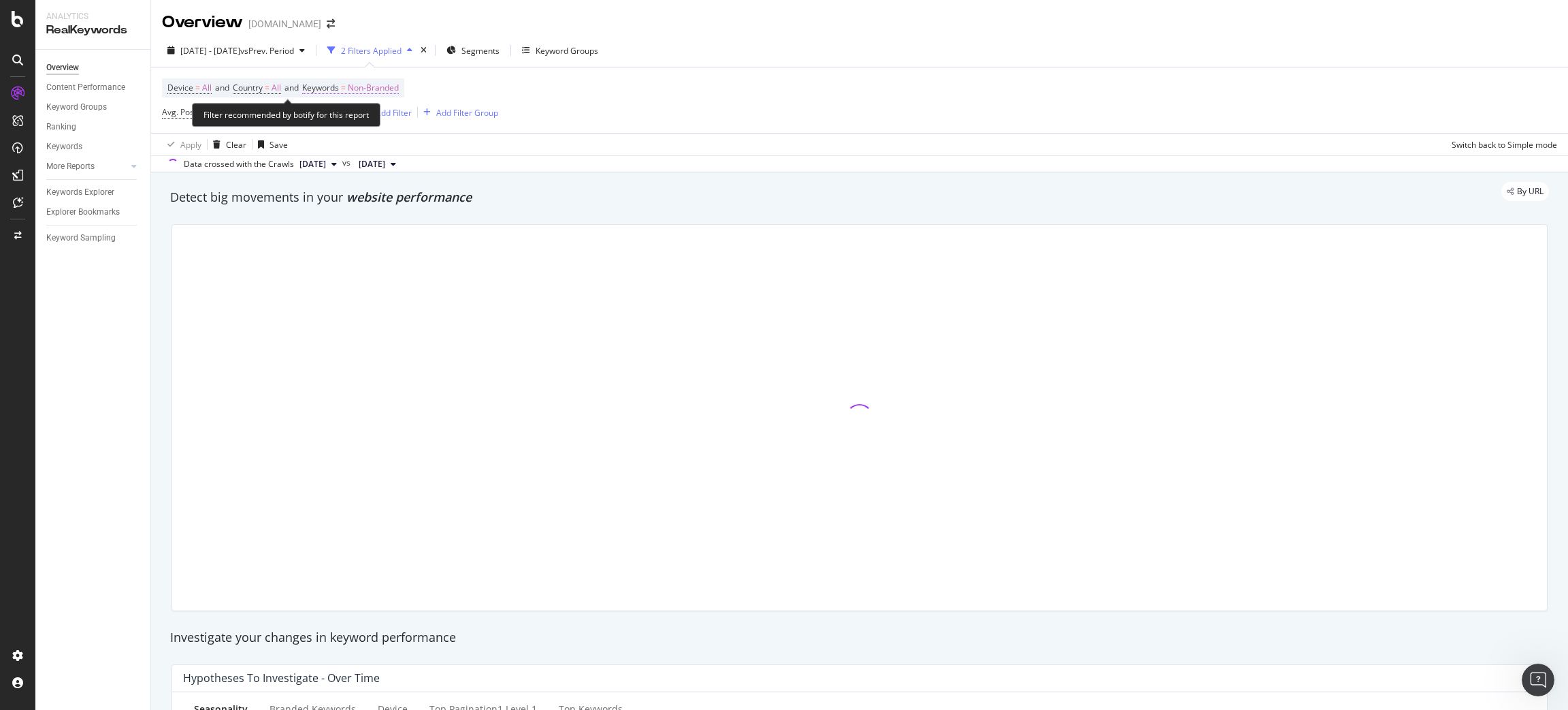
click at [366, 92] on span "Non-Branded" at bounding box center [373, 88] width 51 height 19
click at [360, 128] on div "Non-Branded" at bounding box center [358, 120] width 73 height 20
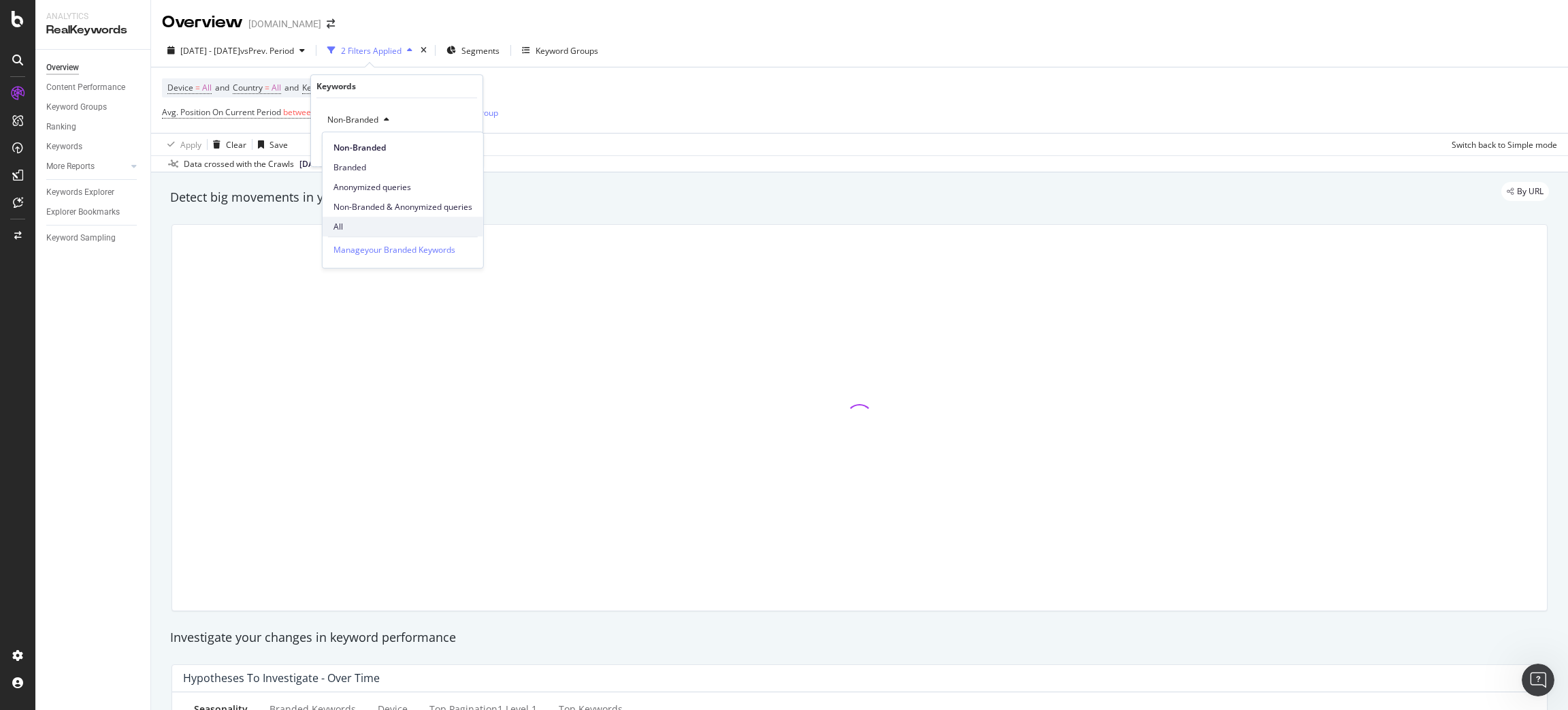
click at [362, 232] on span "All" at bounding box center [403, 227] width 139 height 12
click at [451, 152] on div "Apply" at bounding box center [461, 149] width 21 height 12
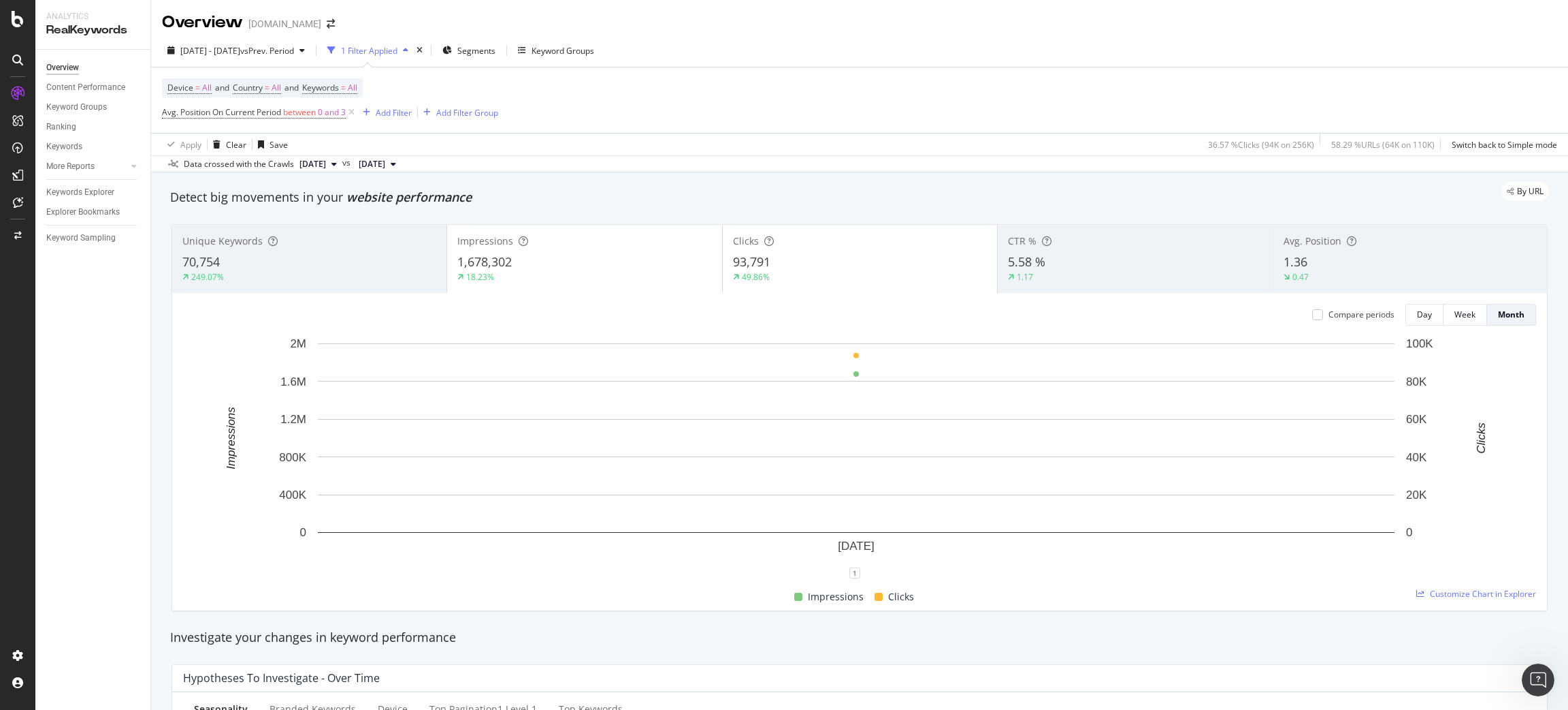
click at [217, 562] on rect "A chart." at bounding box center [857, 454] width 1347 height 236
click at [70, 185] on div "Keywords Explorer" at bounding box center [80, 192] width 68 height 14
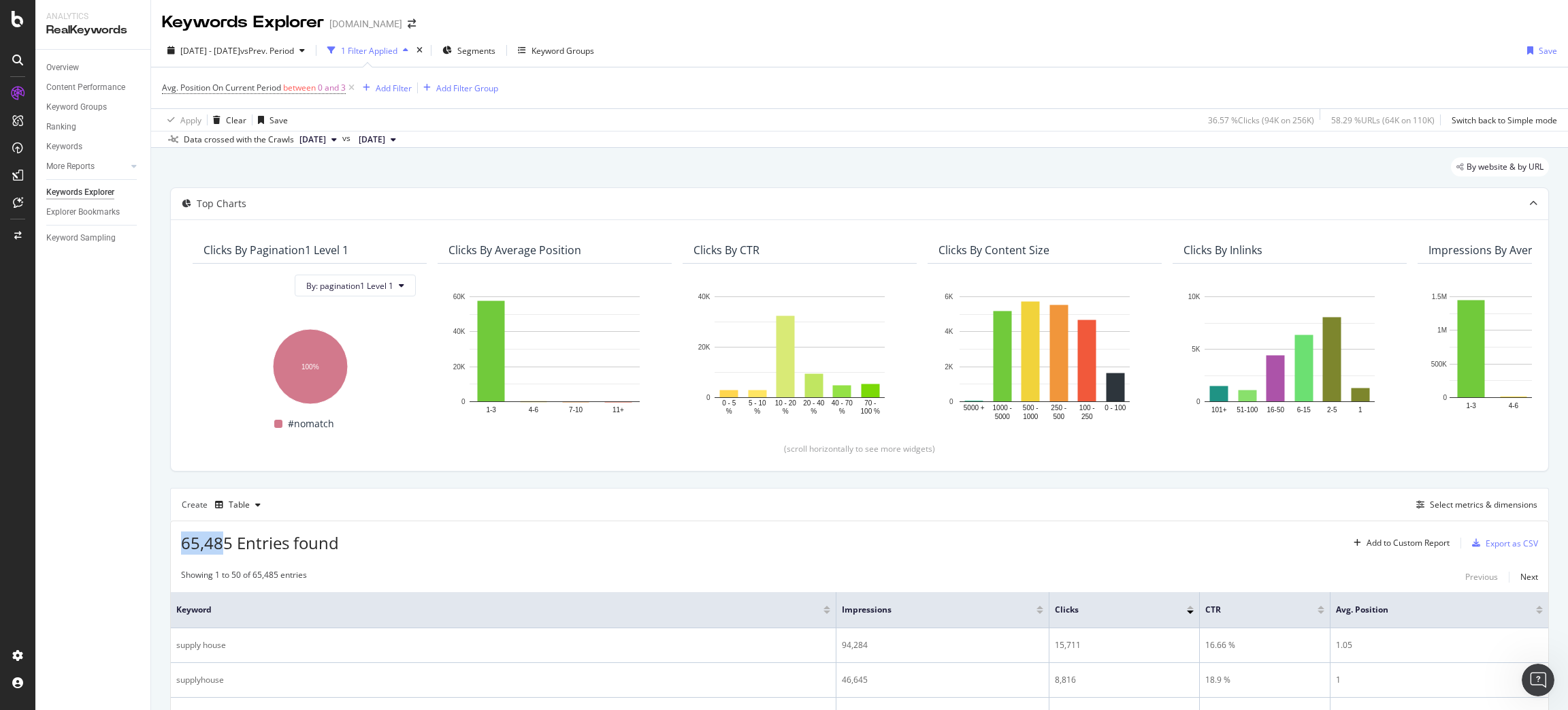
drag, startPoint x: 226, startPoint y: 544, endPoint x: 182, endPoint y: 541, distance: 44.1
click at [182, 541] on span "65,485 Entries found" at bounding box center [260, 542] width 158 height 22
click at [199, 543] on span "65,485 Entries found" at bounding box center [260, 542] width 158 height 22
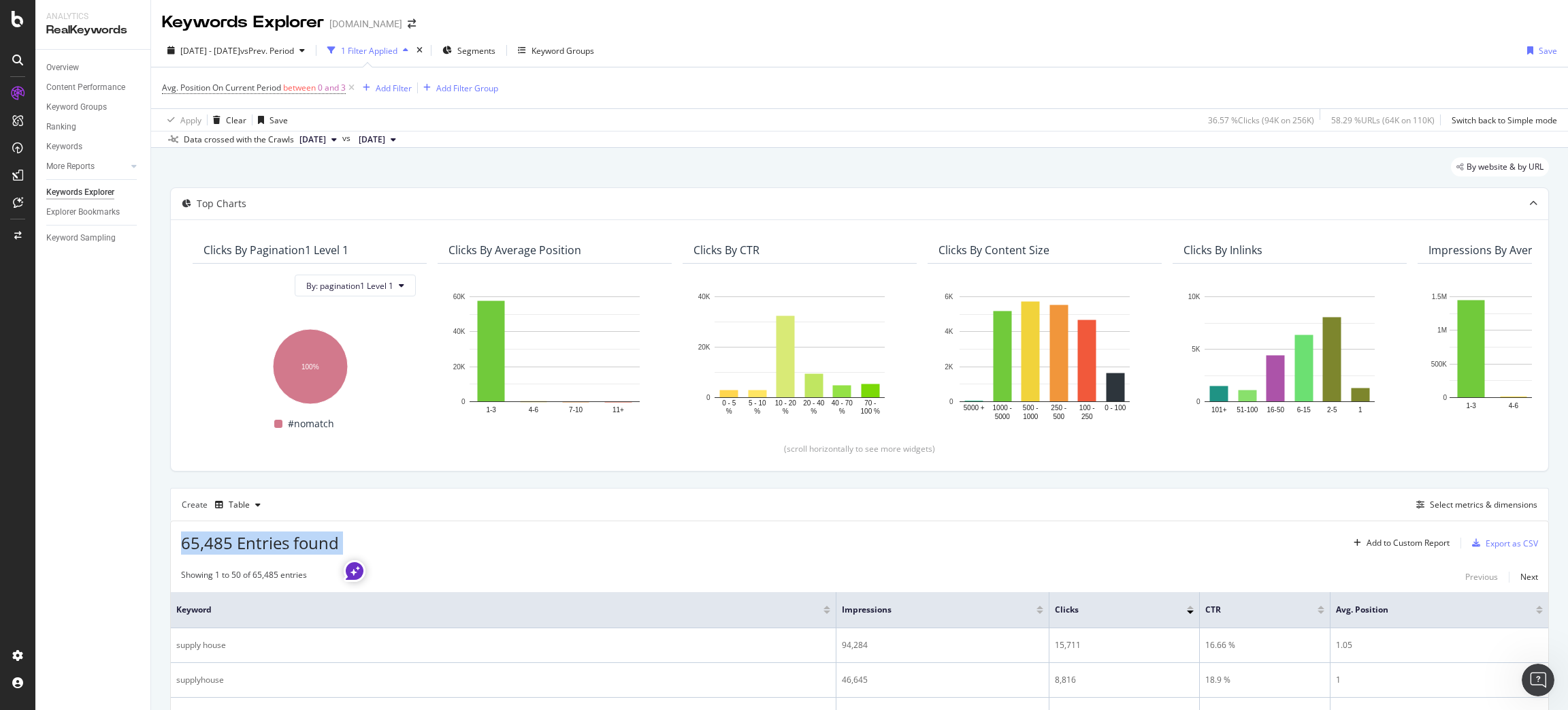
copy div "65,485 Entries found Add to Custom Report"
click at [1065, 78] on div "Avg. Position On Current Period between 0 and 3 Add Filter Add Filter Group" at bounding box center [859, 88] width 1395 height 41
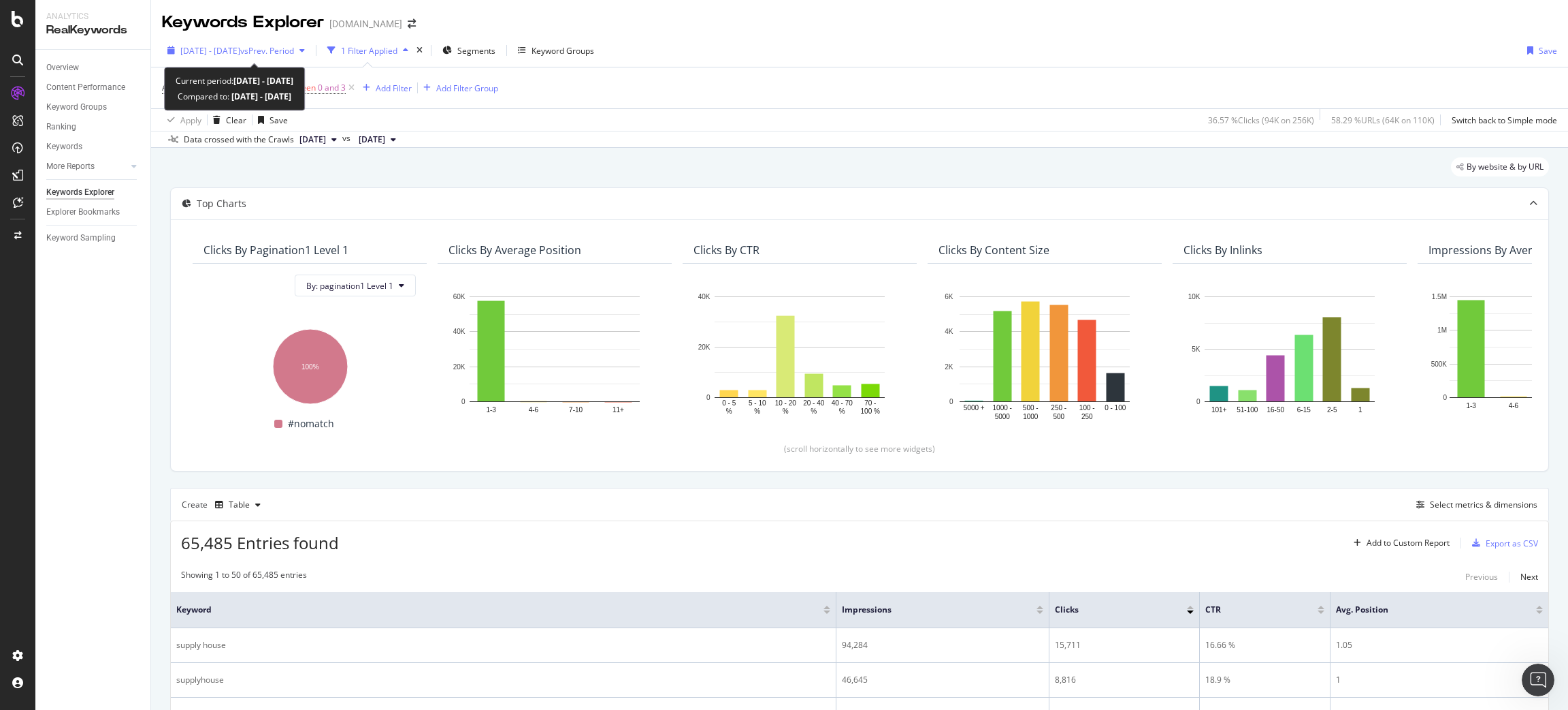
click at [261, 57] on div "2025 Sep. 1st - Sep. 30th vs Prev. Period" at bounding box center [236, 50] width 149 height 20
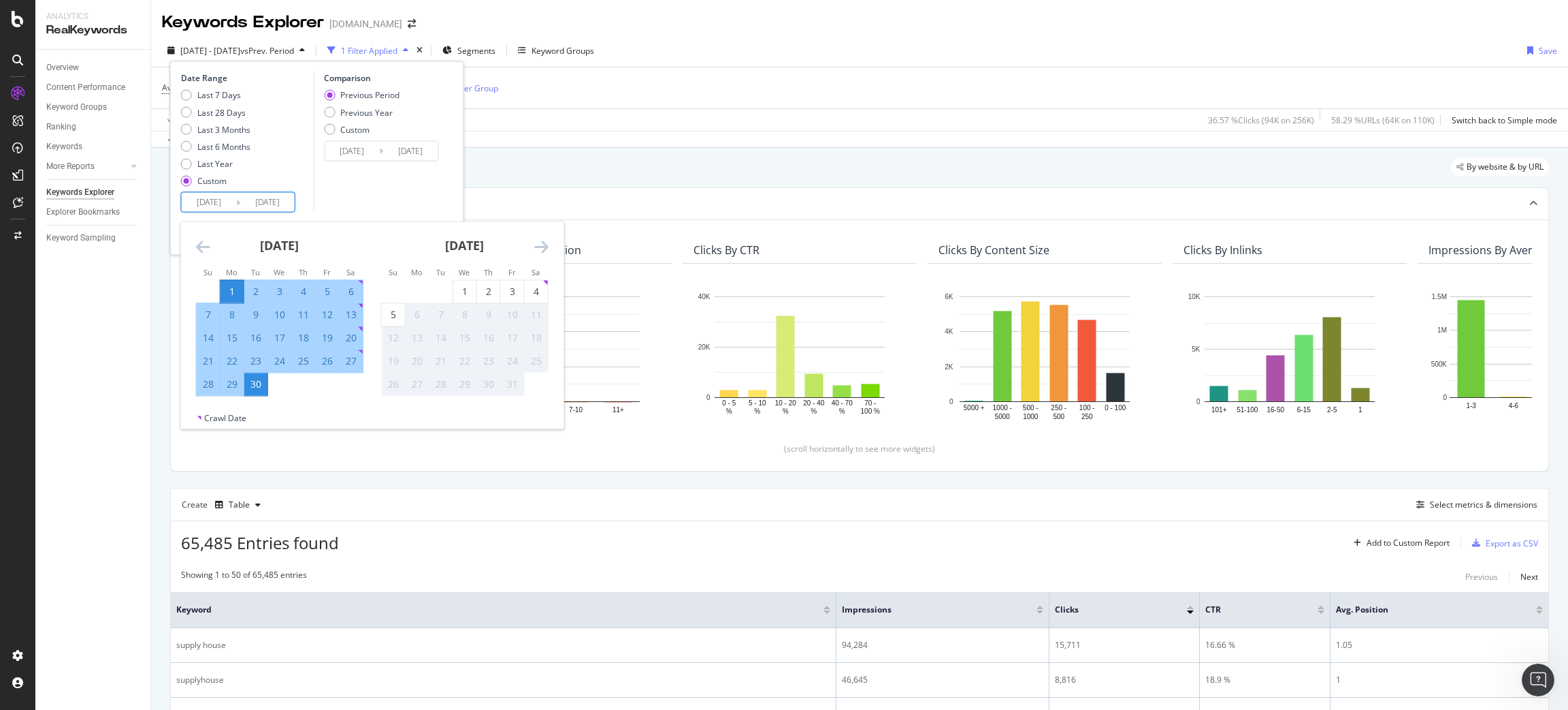
click at [223, 193] on input "2025/09/01" at bounding box center [209, 203] width 55 height 19
click at [205, 250] on icon "Move backward to switch to the previous month." at bounding box center [204, 246] width 14 height 16
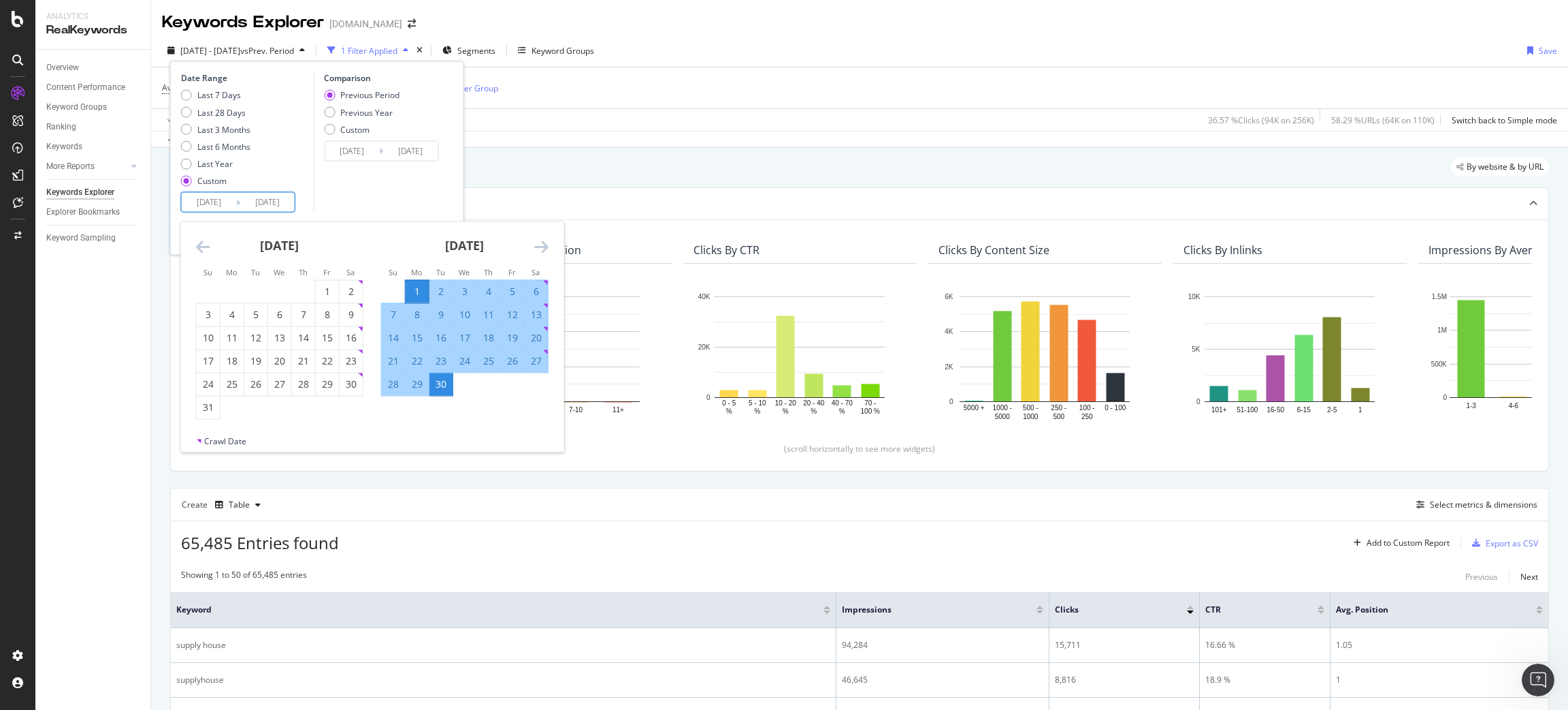
click at [205, 250] on icon "Move backward to switch to the previous month." at bounding box center [204, 246] width 14 height 16
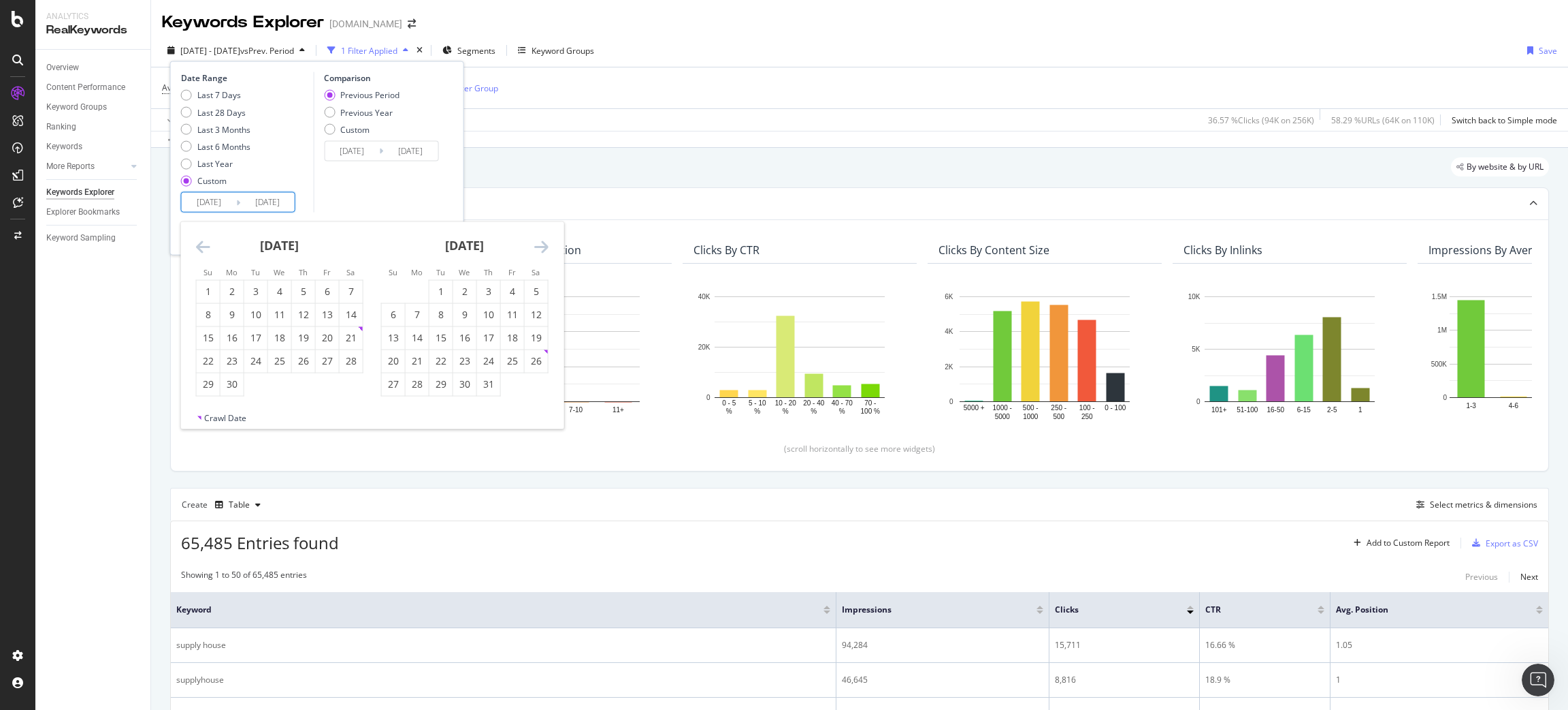
click at [205, 250] on icon "Move backward to switch to the previous month." at bounding box center [204, 246] width 14 height 16
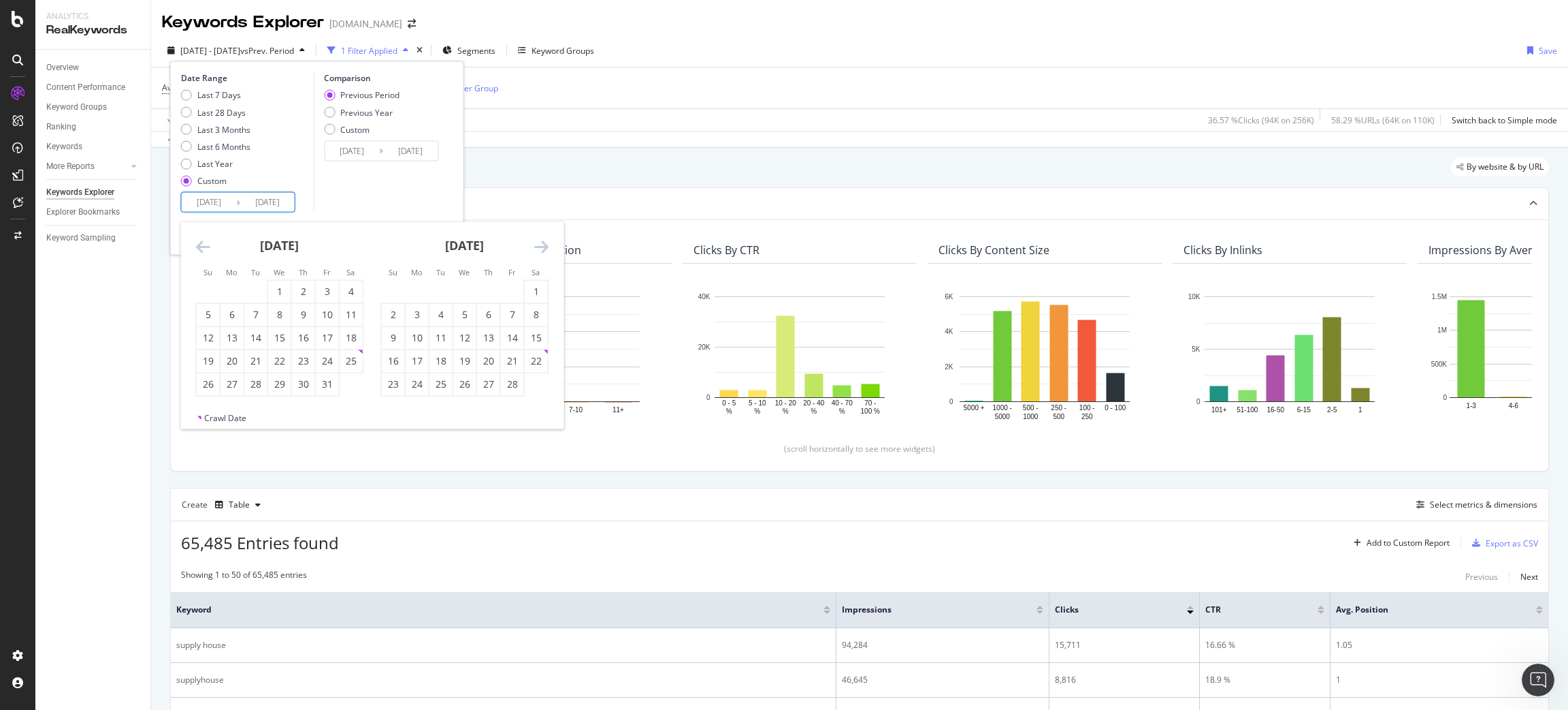
click at [205, 250] on icon "Move backward to switch to the previous month." at bounding box center [204, 246] width 14 height 16
click at [211, 282] on div "1" at bounding box center [208, 291] width 23 height 22
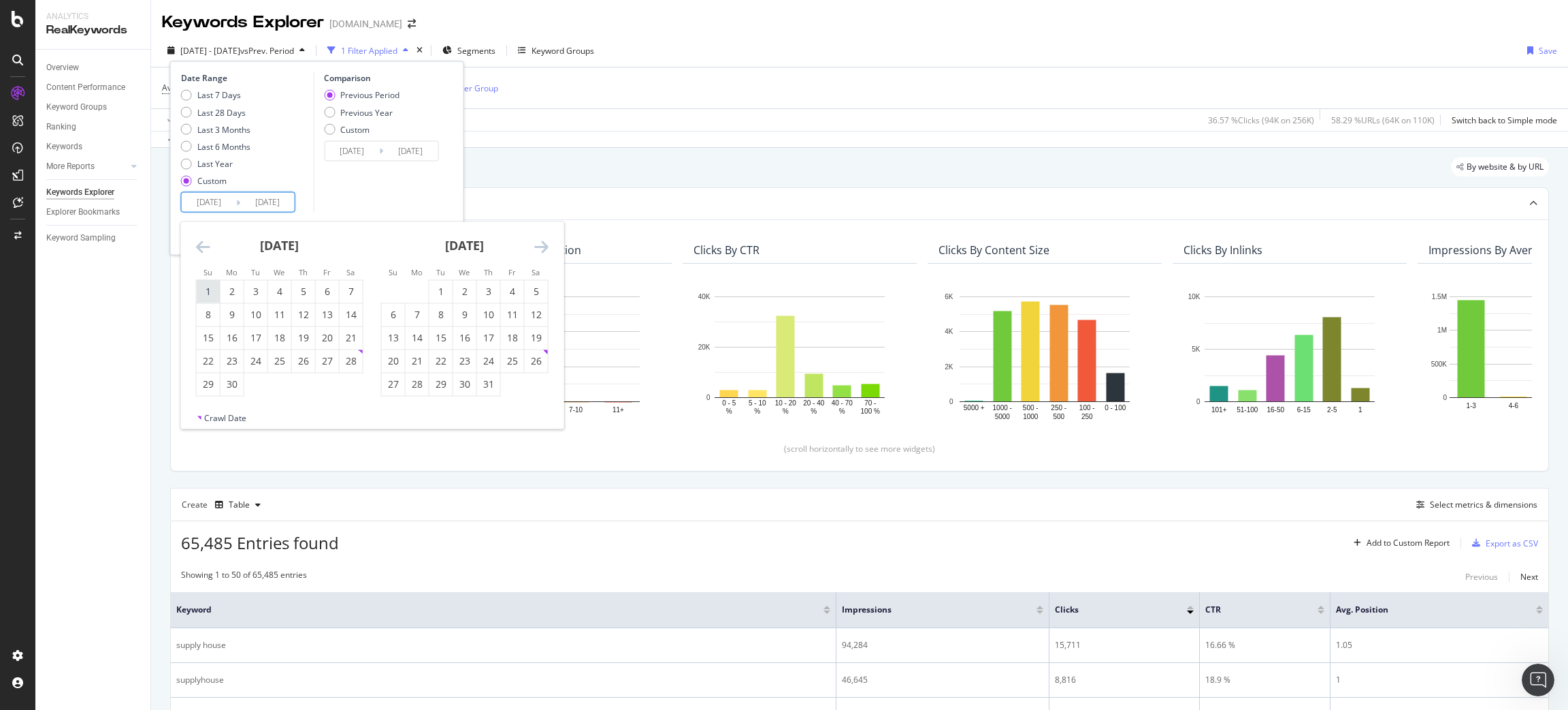
type input "2024/09/01"
type input "2023/08/03"
type input "2024/08/31"
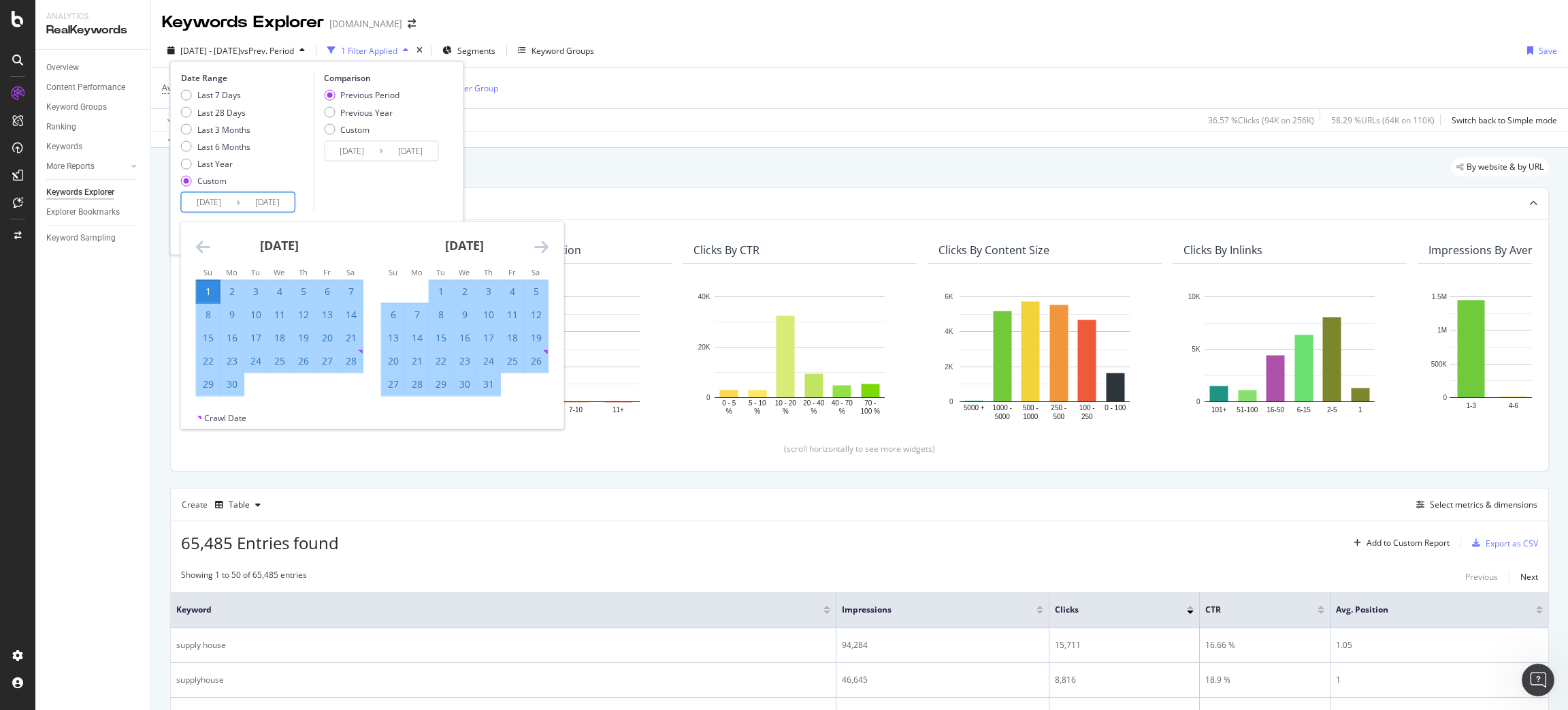
click at [238, 382] on div "30" at bounding box center [232, 383] width 23 height 13
type input "2024/09/30"
type input "2024/08/02"
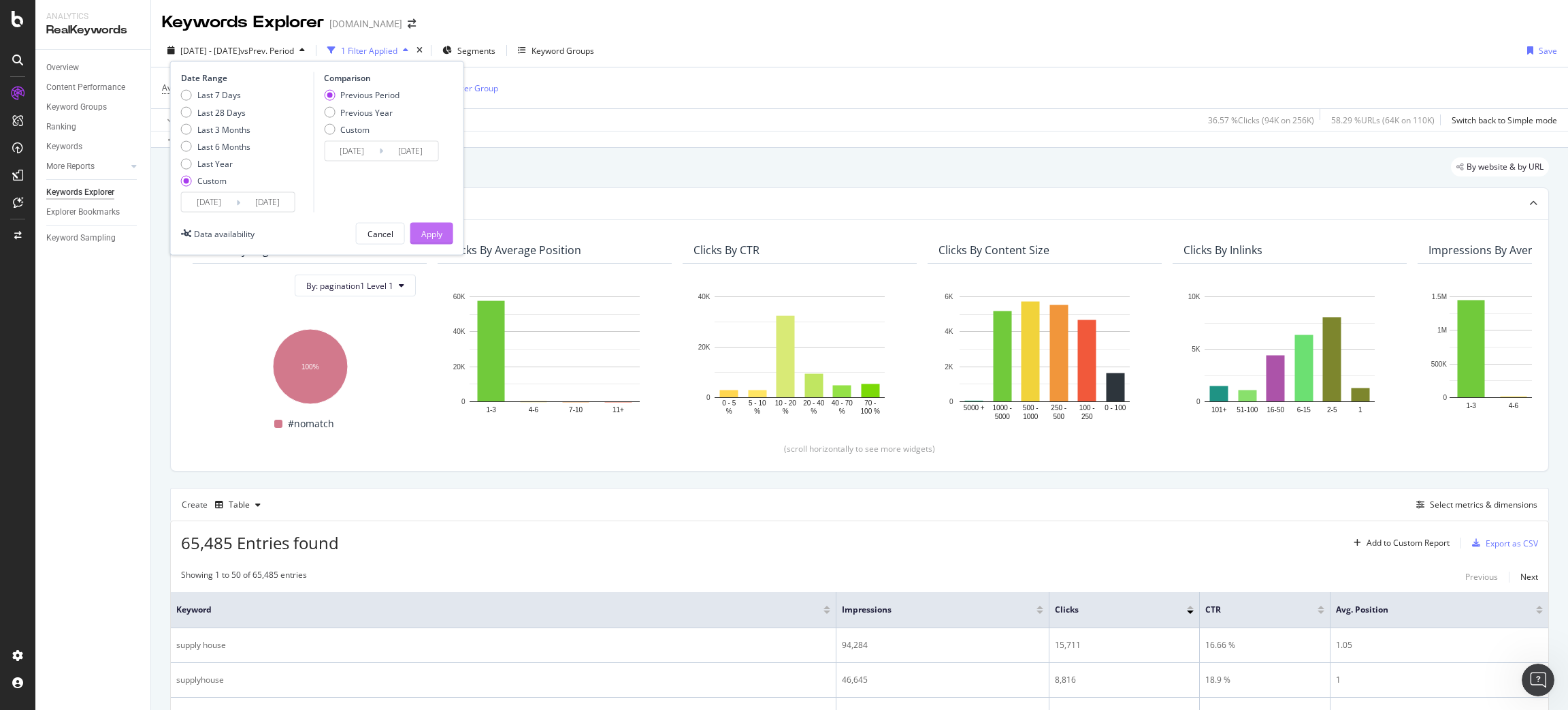
click at [423, 235] on div "Apply" at bounding box center [432, 233] width 21 height 12
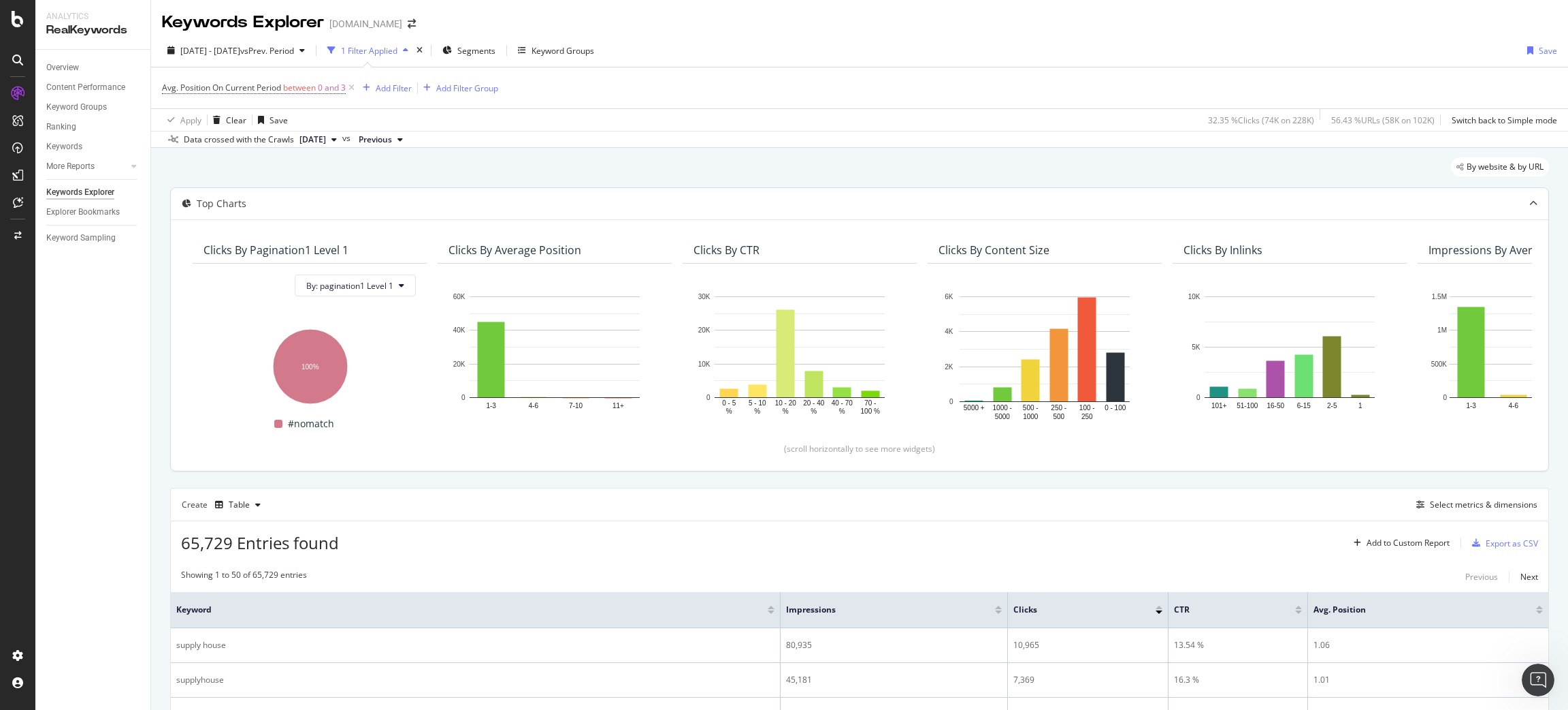
click at [427, 290] on div "By: pagination1 Level 1 Hold CTRL while clicking to filter the report. 100% pag…" at bounding box center [310, 353] width 234 height 179
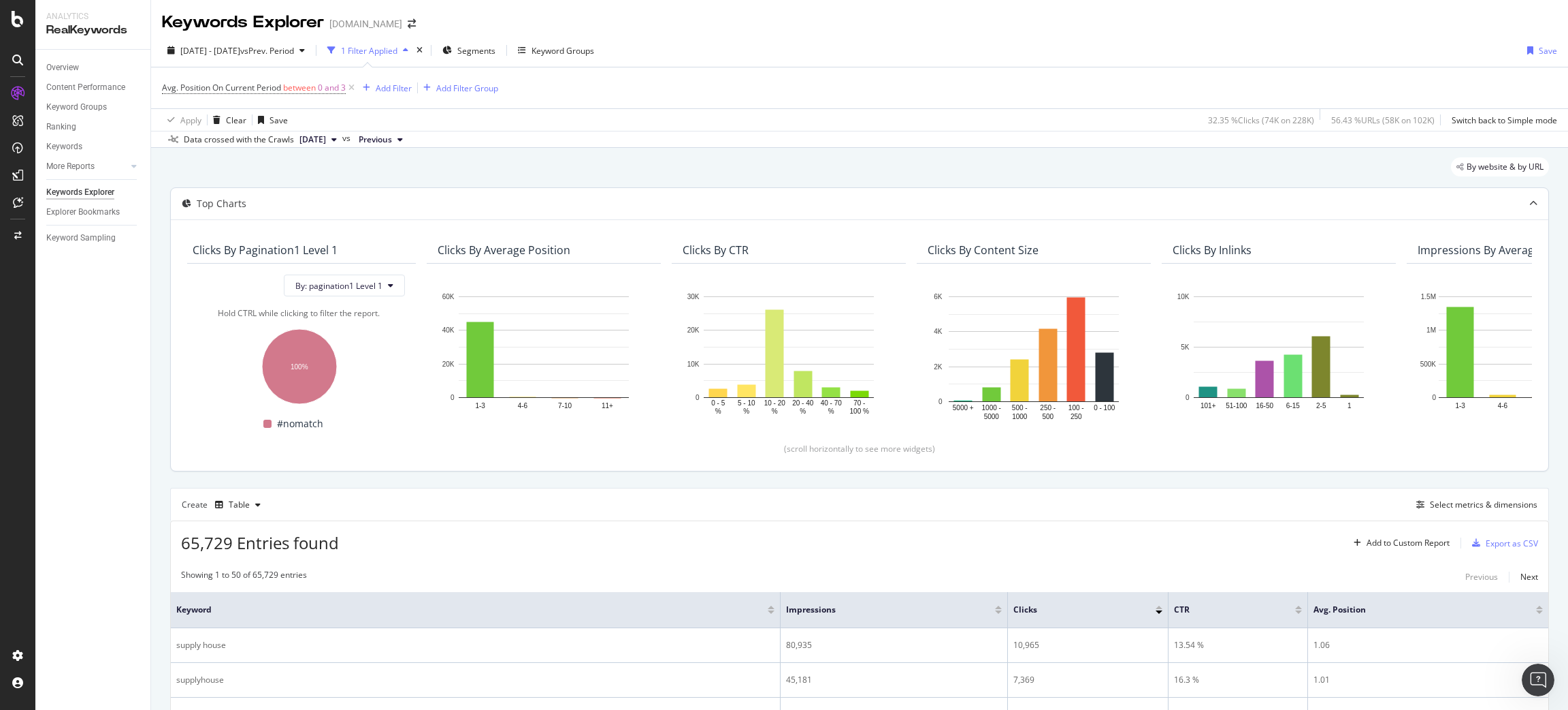
scroll to position [0, 12]
drag, startPoint x: 231, startPoint y: 545, endPoint x: 202, endPoint y: 541, distance: 29.3
click at [202, 541] on span "65,729 Entries found" at bounding box center [260, 542] width 158 height 22
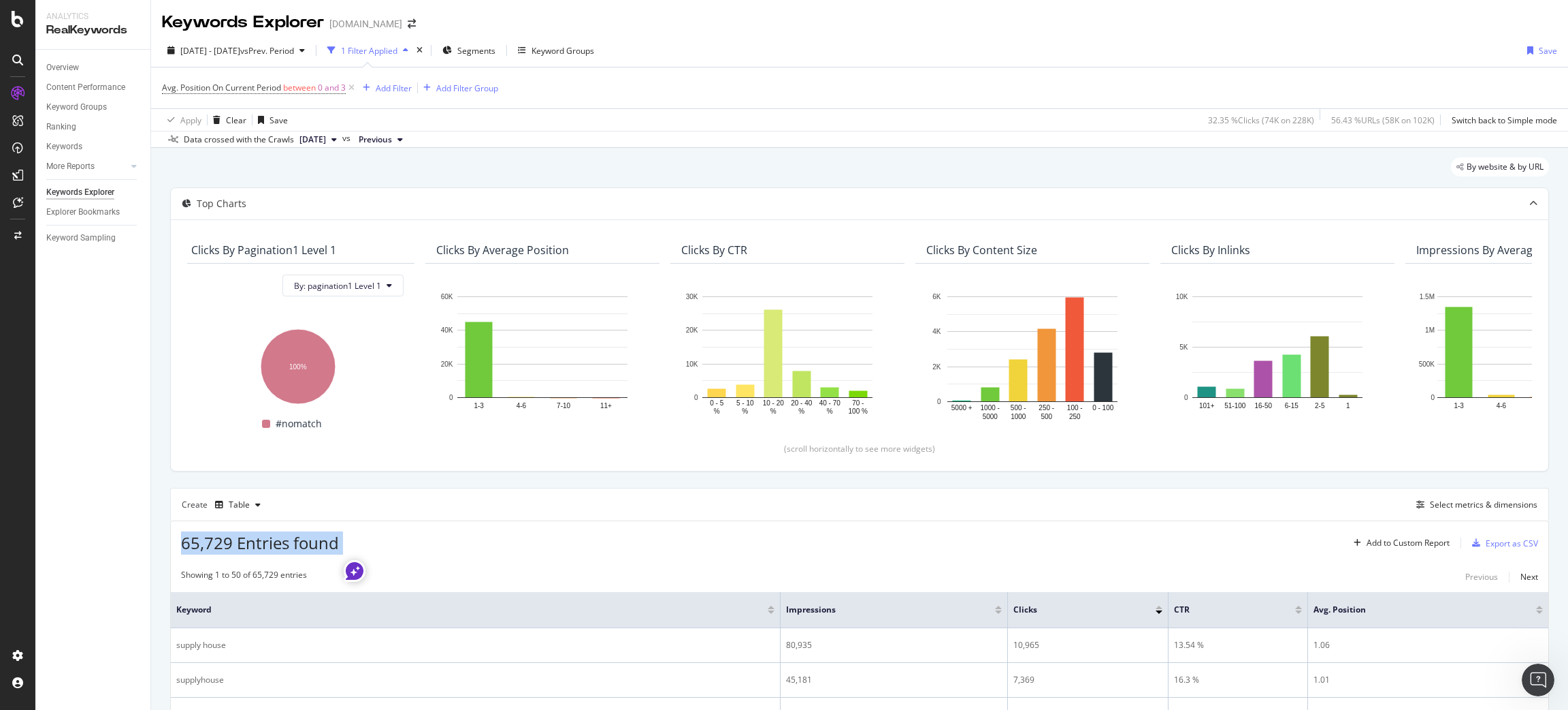
click at [202, 541] on span "65,729 Entries found" at bounding box center [260, 542] width 158 height 22
click at [226, 542] on span "65,729 Entries found" at bounding box center [260, 542] width 158 height 22
drag, startPoint x: 232, startPoint y: 544, endPoint x: 195, endPoint y: 537, distance: 37.7
click at [195, 537] on span "65,729 Entries found" at bounding box center [260, 542] width 158 height 22
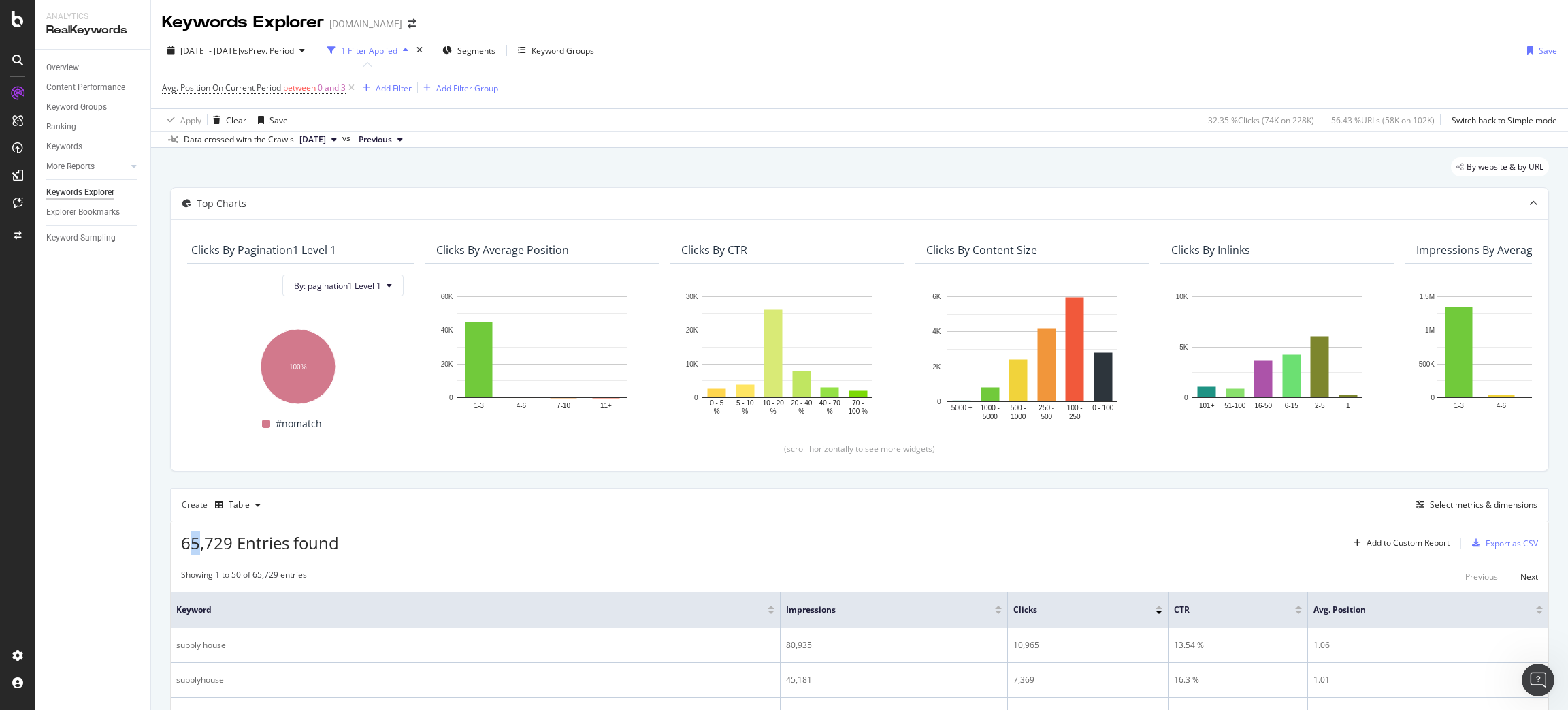
click at [195, 537] on span "65,729 Entries found" at bounding box center [260, 542] width 158 height 22
copy div "65,729 Entries found Add to Custom Report"
click at [73, 467] on div "Overview Content Performance Keyword Groups Ranking Keywords More Reports Count…" at bounding box center [93, 379] width 115 height 660
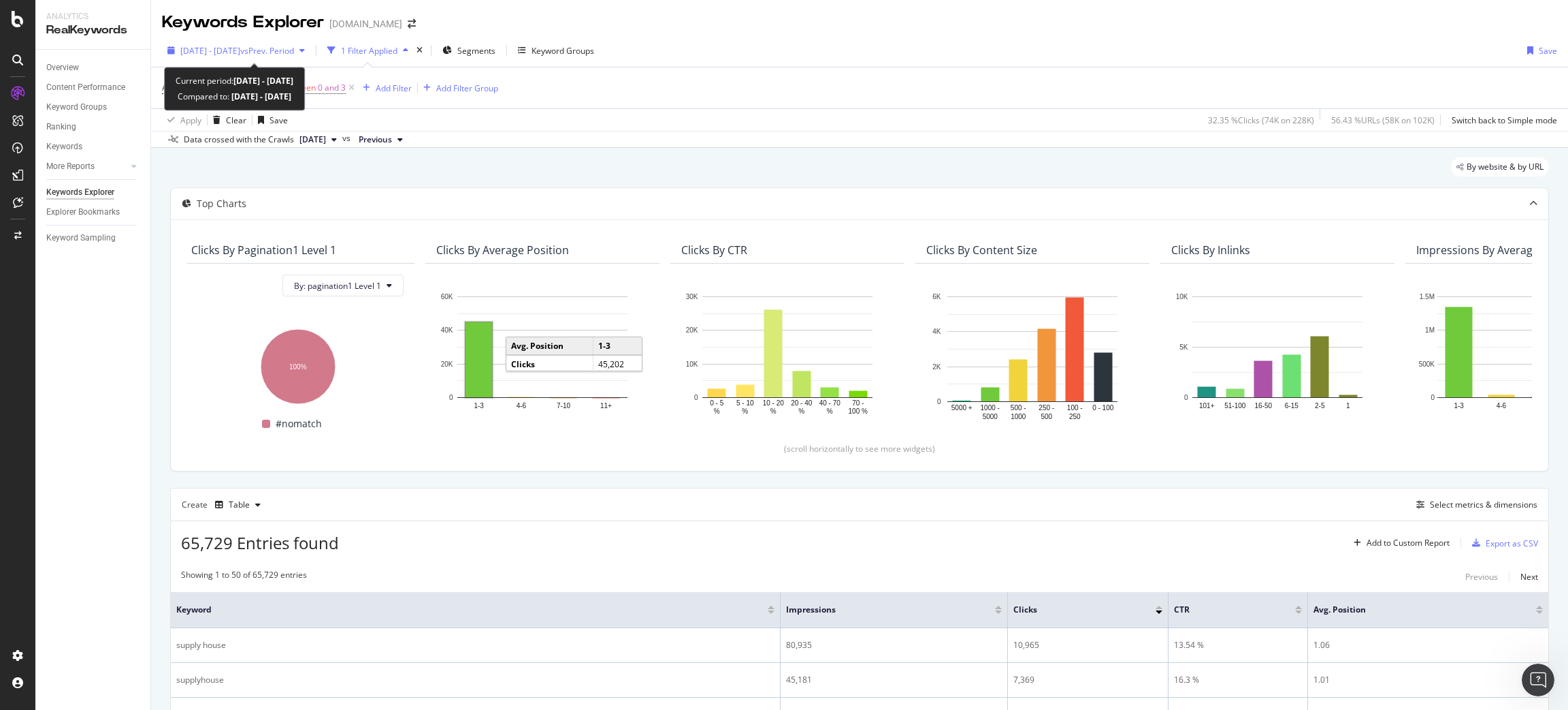
click at [277, 52] on span "vs Prev. Period" at bounding box center [267, 50] width 54 height 12
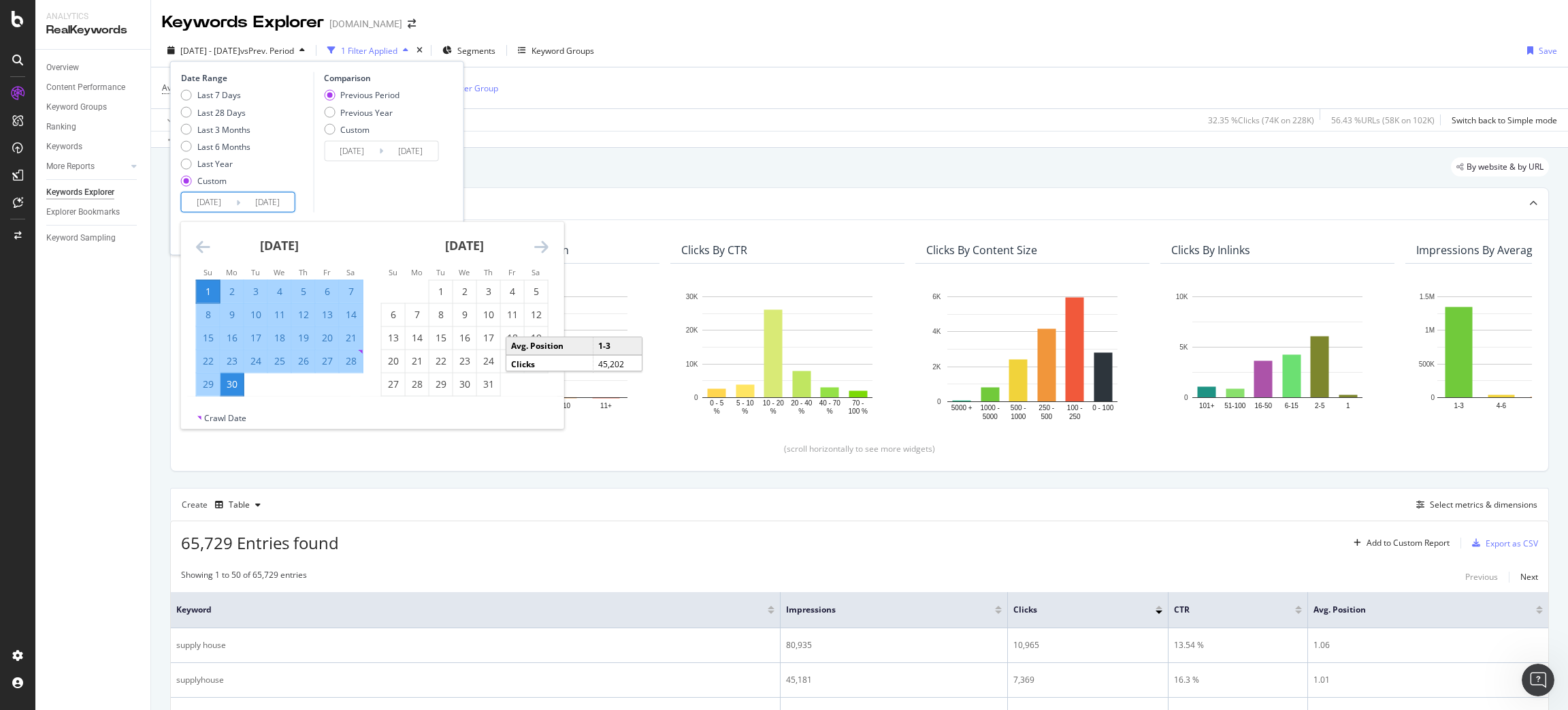
click at [214, 204] on input "2024/09/01" at bounding box center [209, 203] width 55 height 19
